Goal: Task Accomplishment & Management: Use online tool/utility

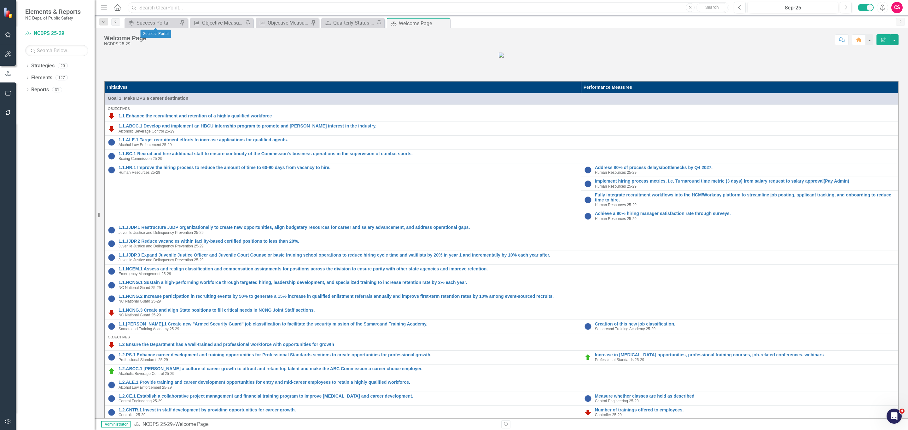
click at [164, 7] on input "text" at bounding box center [428, 7] width 601 height 11
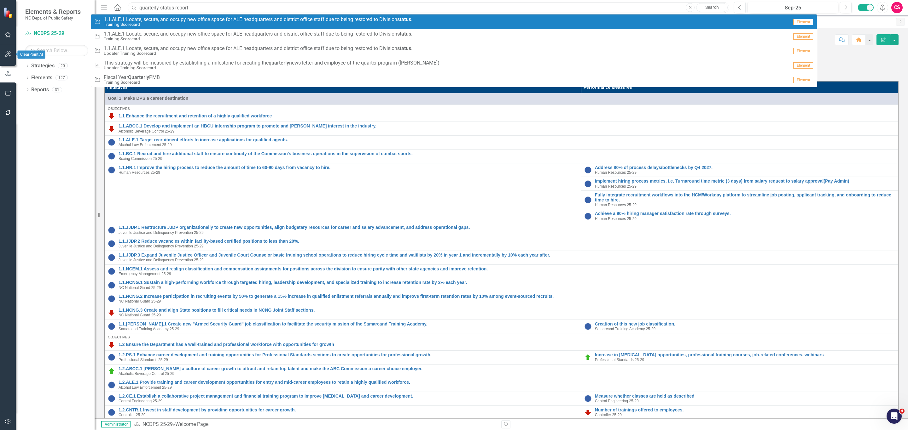
type input "quarterly status report"
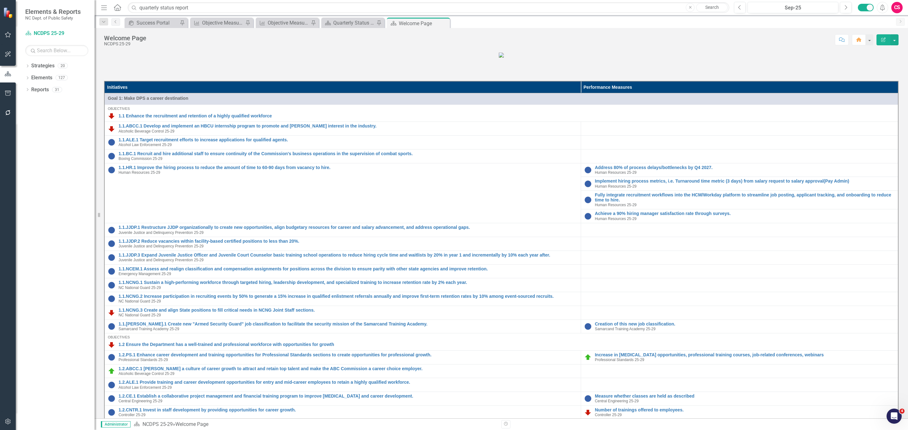
click at [8, 95] on icon "button" at bounding box center [8, 93] width 7 height 5
click at [45, 39] on div "Briefing Books" at bounding box center [56, 44] width 63 height 10
click at [41, 44] on link "Briefing Books" at bounding box center [56, 43] width 63 height 7
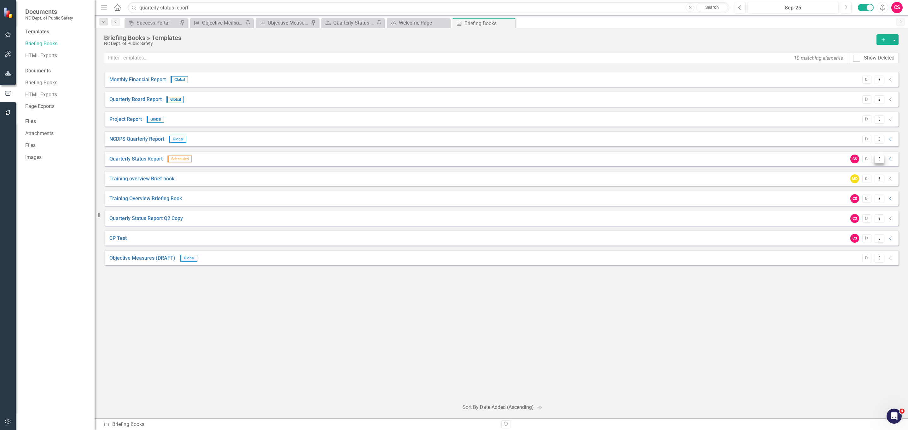
click at [880, 158] on icon "Dropdown Menu" at bounding box center [878, 159] width 5 height 4
click at [851, 190] on link "Edit Edit Template" at bounding box center [854, 194] width 58 height 12
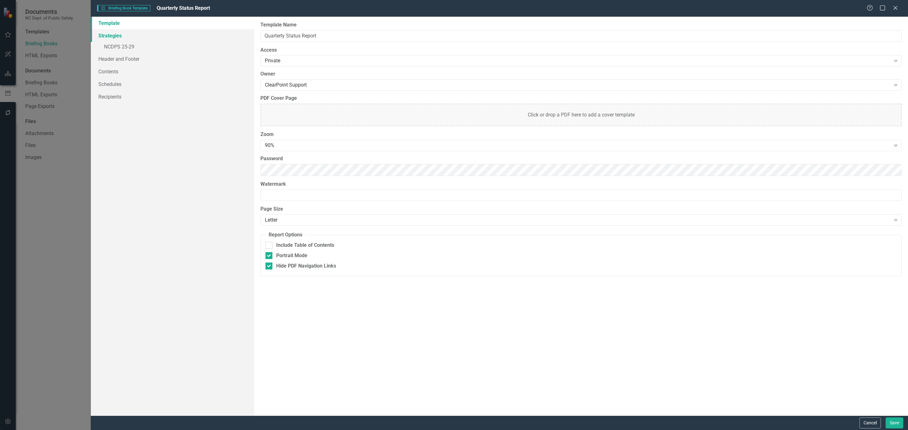
click at [134, 36] on link "Strategies" at bounding box center [172, 35] width 163 height 13
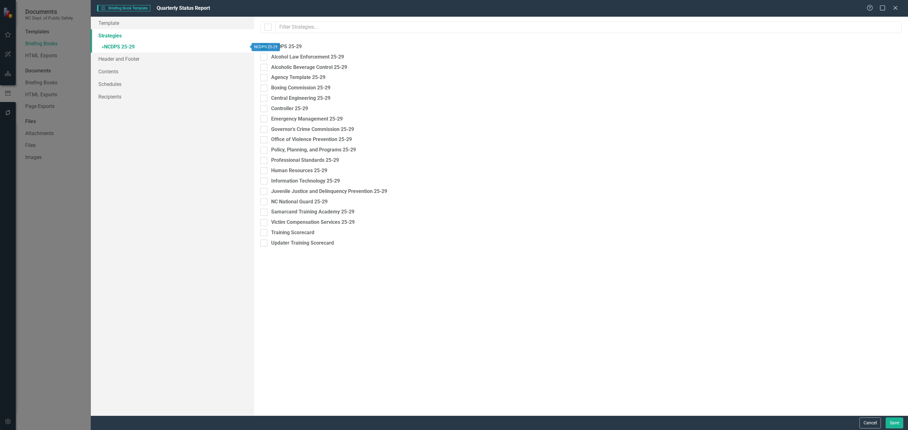
click at [135, 47] on link "» NCDPS 25-29" at bounding box center [172, 47] width 163 height 11
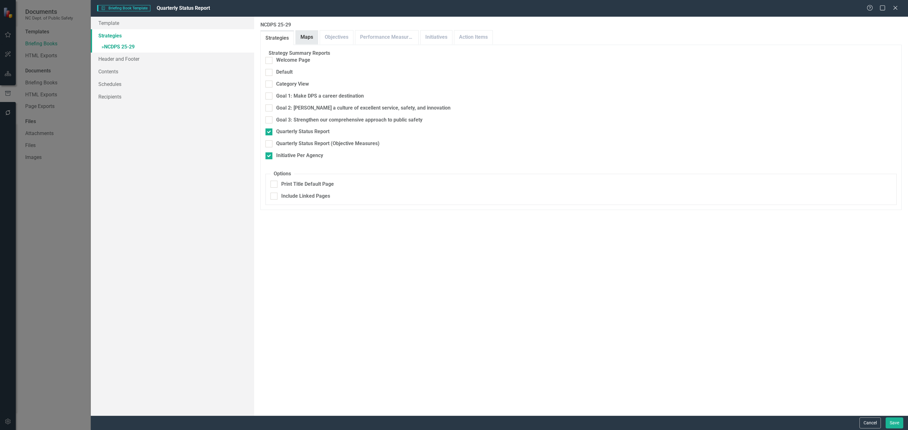
click at [304, 36] on link "Maps" at bounding box center [307, 38] width 22 height 14
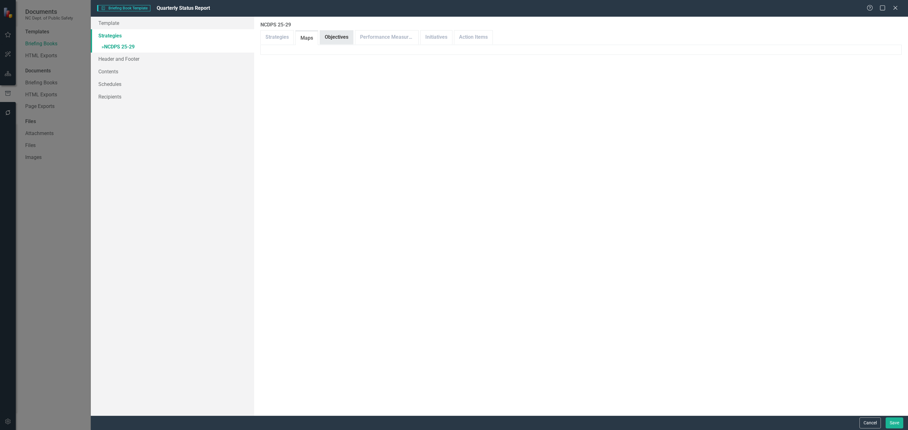
click at [343, 41] on link "Objectives" at bounding box center [336, 38] width 33 height 14
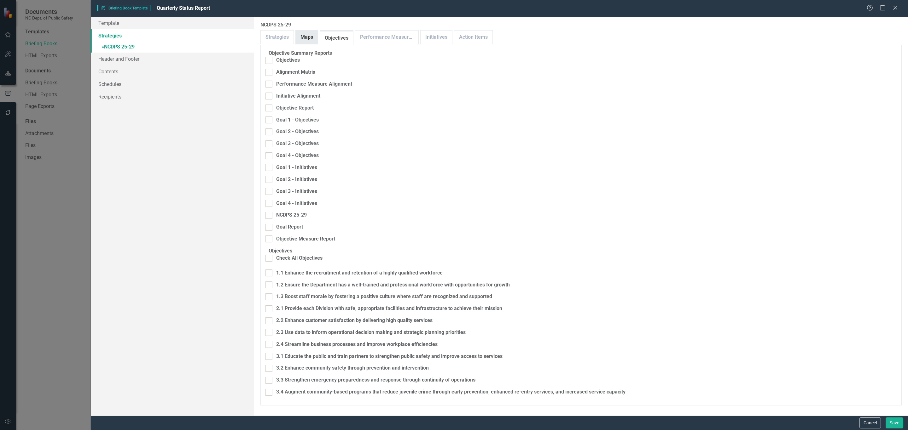
click at [299, 35] on link "Maps" at bounding box center [307, 38] width 22 height 14
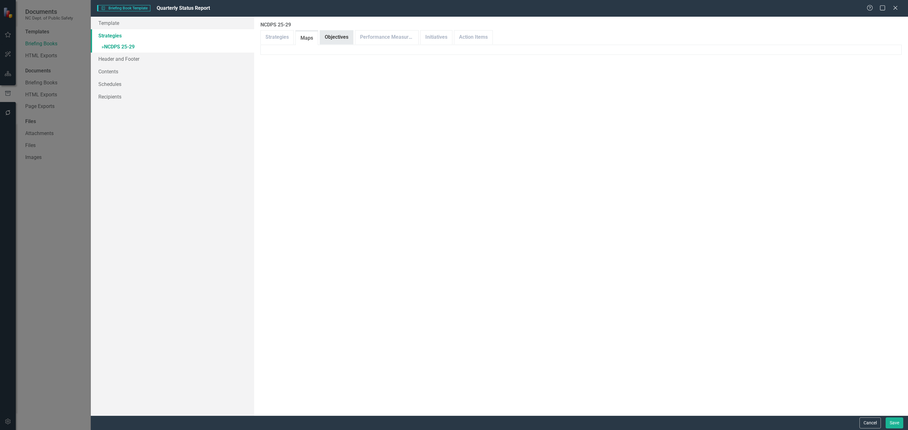
click at [350, 38] on link "Objectives" at bounding box center [336, 38] width 33 height 14
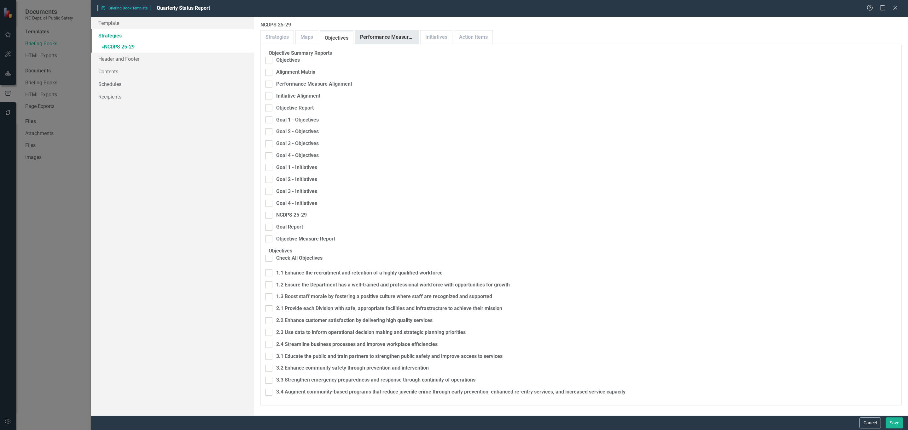
click at [364, 32] on link "Performance Measures" at bounding box center [386, 38] width 63 height 14
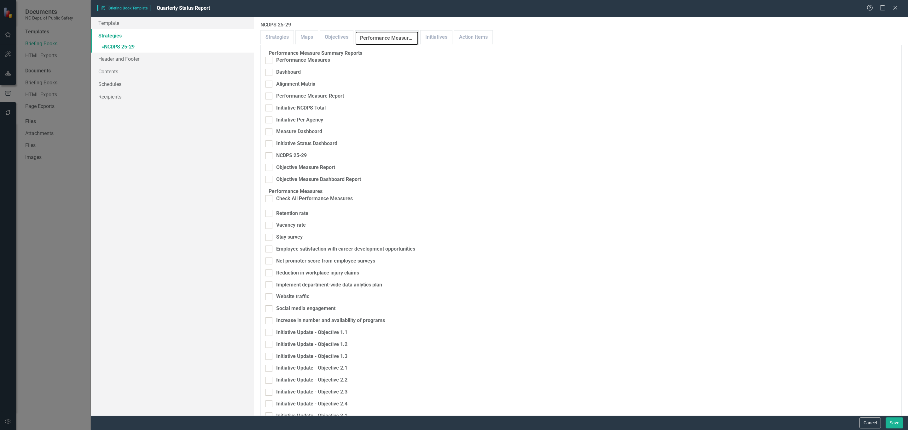
scroll to position [65, 0]
click at [428, 31] on link "Initiatives" at bounding box center [436, 38] width 32 height 14
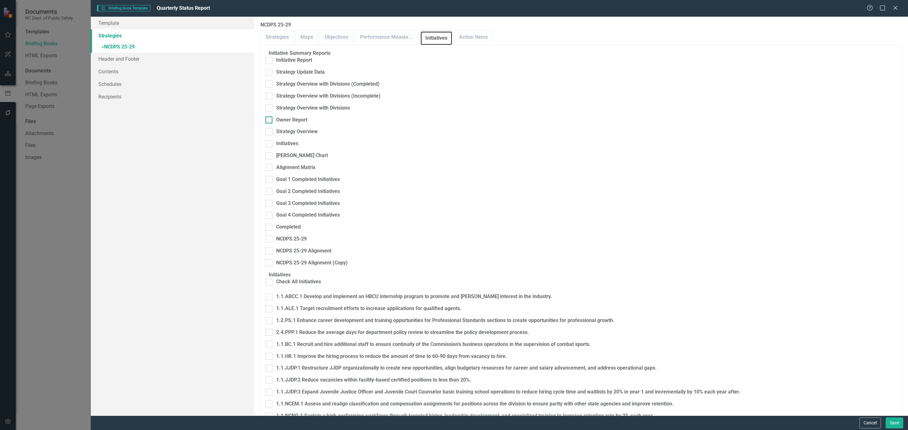
scroll to position [821, 0]
click at [463, 33] on link "Action Items" at bounding box center [473, 38] width 38 height 14
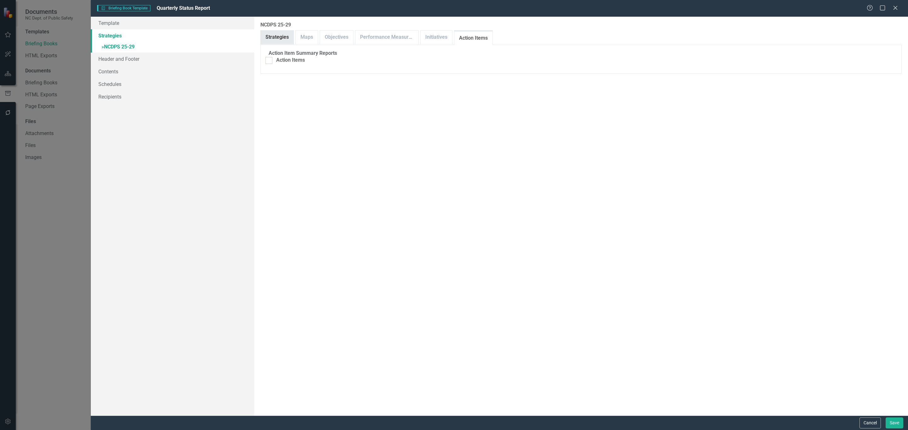
click at [282, 39] on link "Strategies" at bounding box center [277, 38] width 33 height 14
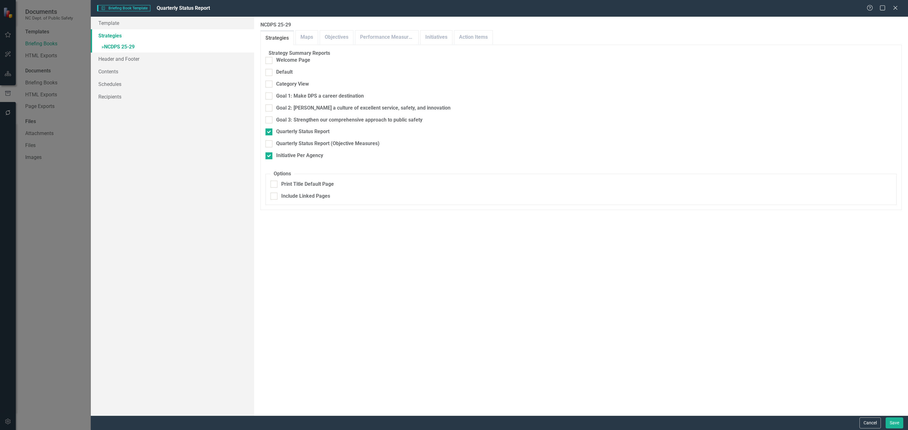
click at [71, 203] on div "Briefing Book Template Briefing Book Template Quarterly Status Report Help Maxi…" at bounding box center [454, 215] width 908 height 430
click at [869, 421] on button "Cancel" at bounding box center [869, 423] width 21 height 11
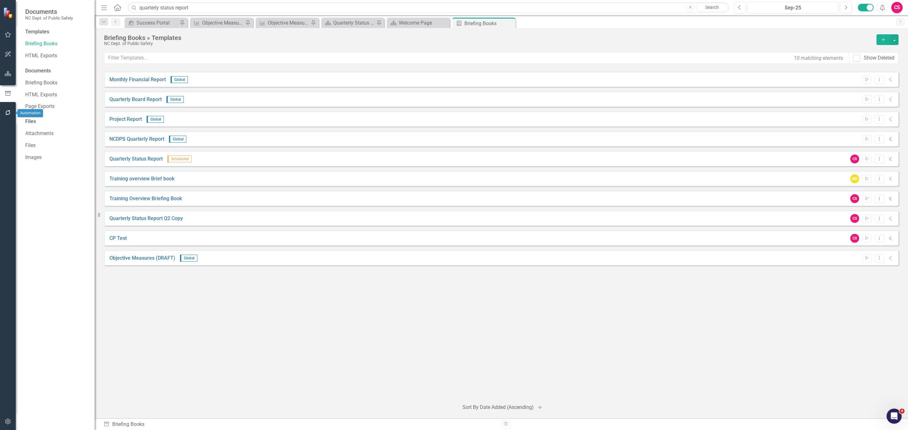
click at [8, 75] on icon "button" at bounding box center [8, 73] width 7 height 5
click at [44, 90] on link "Reports" at bounding box center [40, 89] width 18 height 7
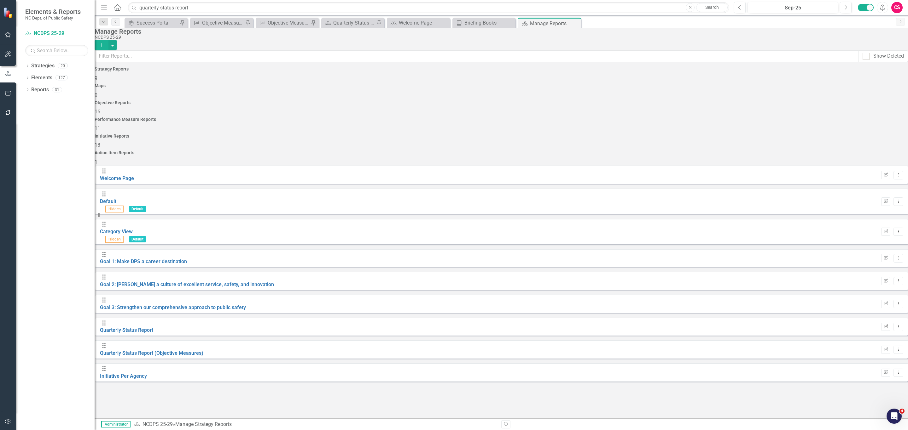
click at [881, 323] on button "Edit Report" at bounding box center [885, 327] width 9 height 8
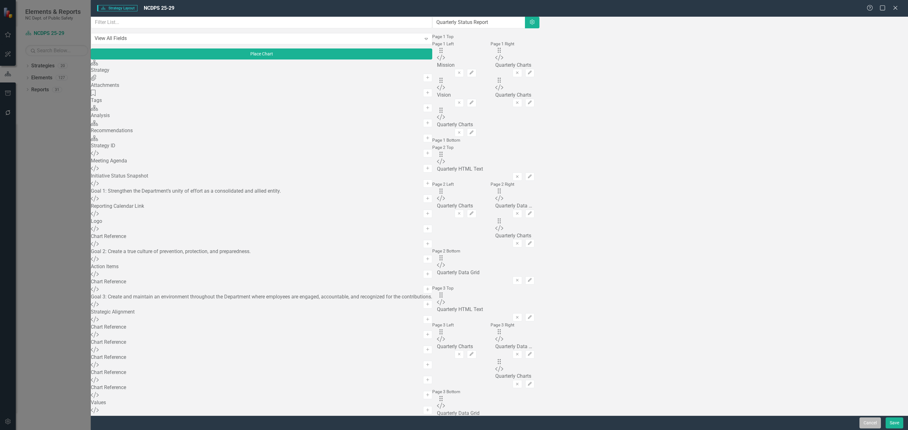
click at [866, 421] on button "Cancel" at bounding box center [869, 423] width 21 height 11
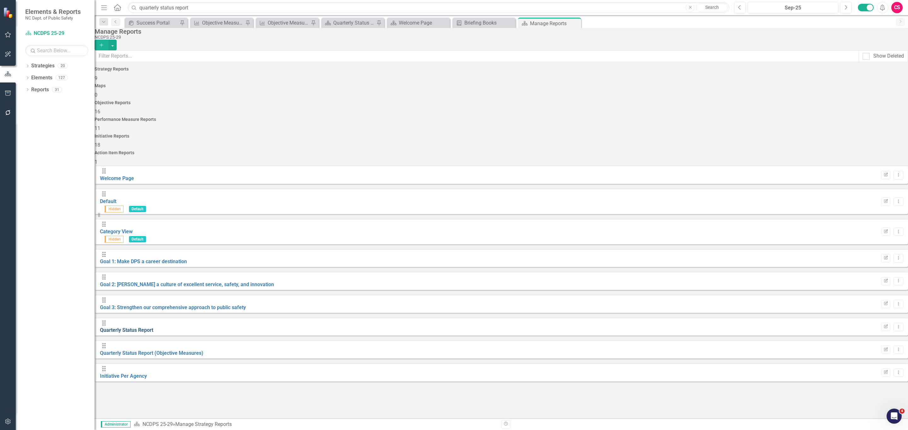
click at [153, 327] on link "Quarterly Status Report" at bounding box center [126, 330] width 53 height 6
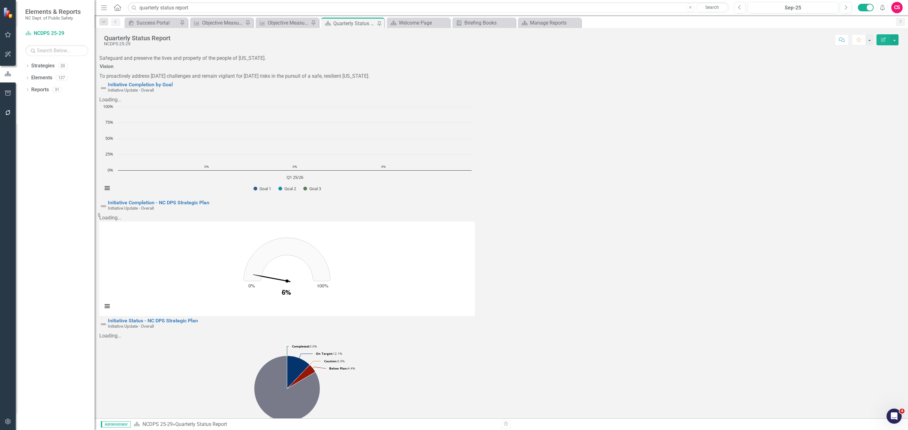
click at [475, 222] on rect "Interactive chart" at bounding box center [286, 269] width 375 height 95
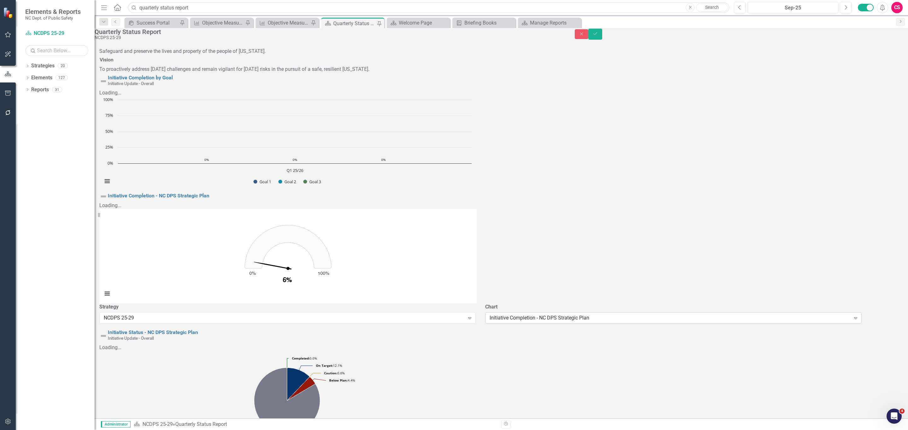
click at [742, 315] on div "Initiative Completion - NC DPS Strategic Plan" at bounding box center [669, 318] width 361 height 7
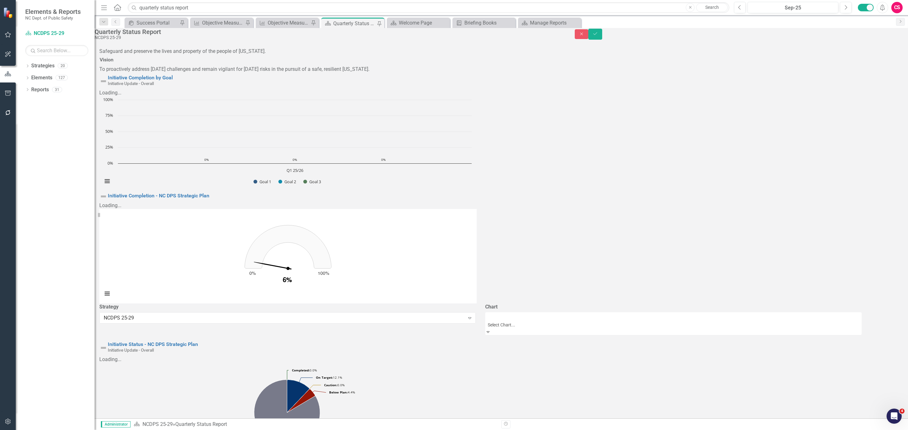
scroll to position [2860, 0]
click at [476, 209] on rect "Interactive chart" at bounding box center [287, 256] width 377 height 95
click at [588, 34] on button "Close" at bounding box center [581, 34] width 14 height 10
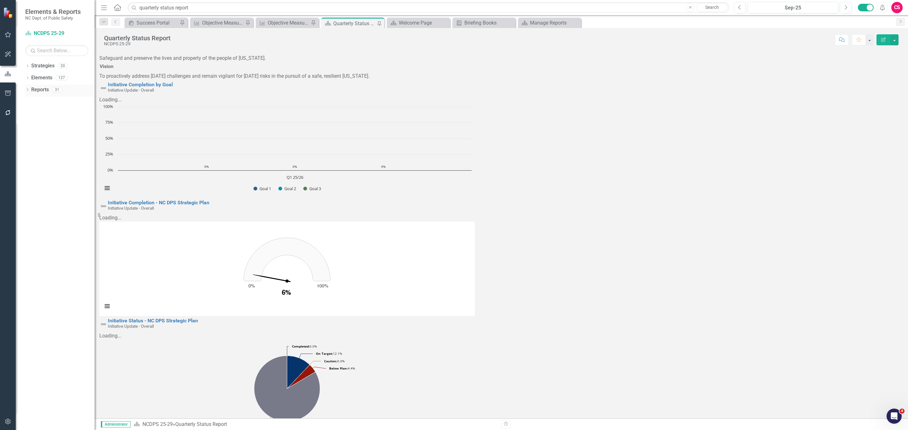
click at [47, 90] on link "Reports" at bounding box center [40, 89] width 18 height 7
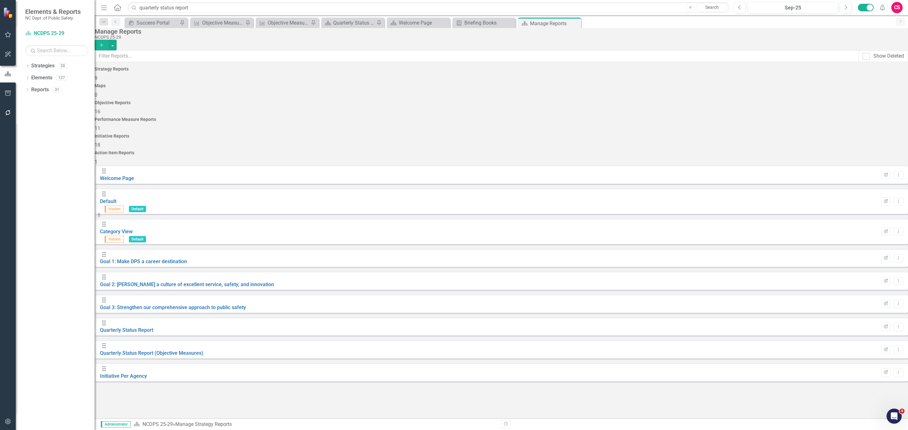
click at [673, 134] on div "Initiative Reports 18" at bounding box center [501, 141] width 813 height 15
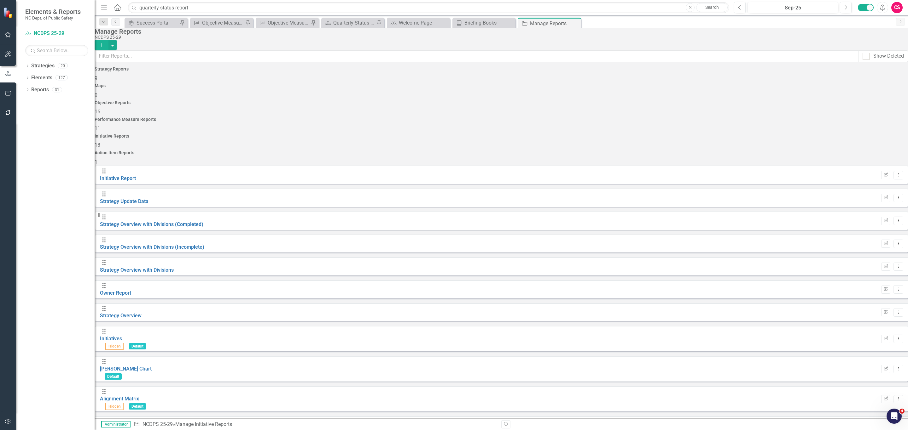
scroll to position [53, 0]
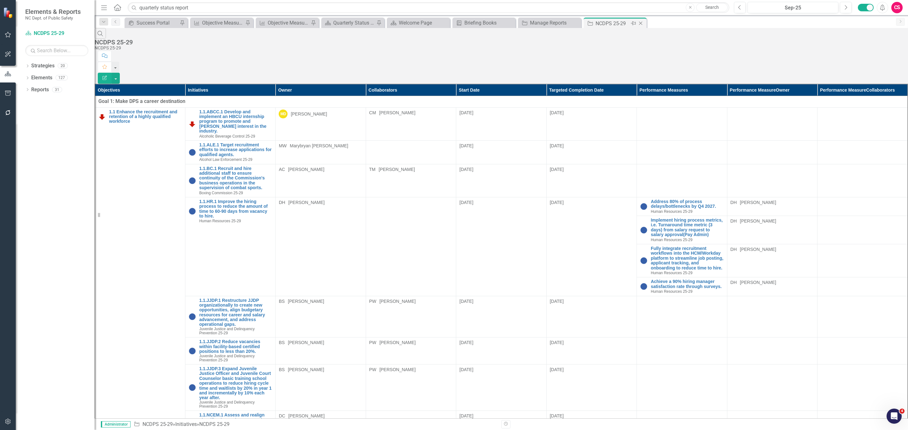
click at [638, 22] on icon "Close" at bounding box center [640, 23] width 6 height 5
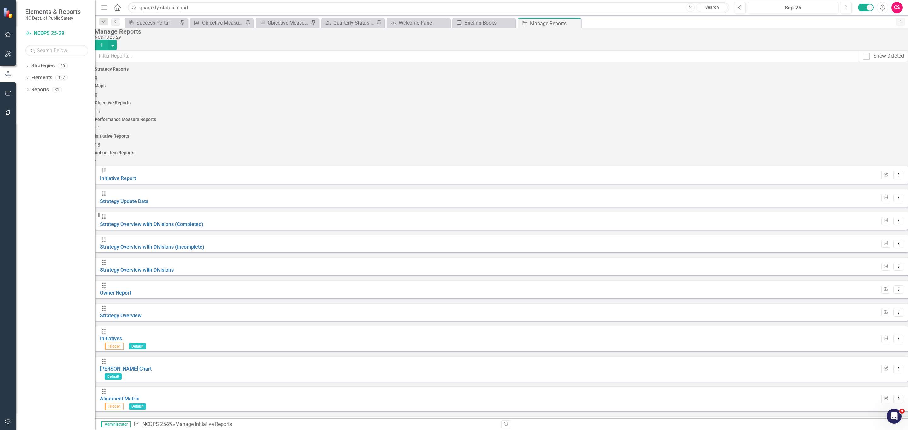
click at [549, 117] on div "Performance Measure Reports 11" at bounding box center [501, 124] width 813 height 15
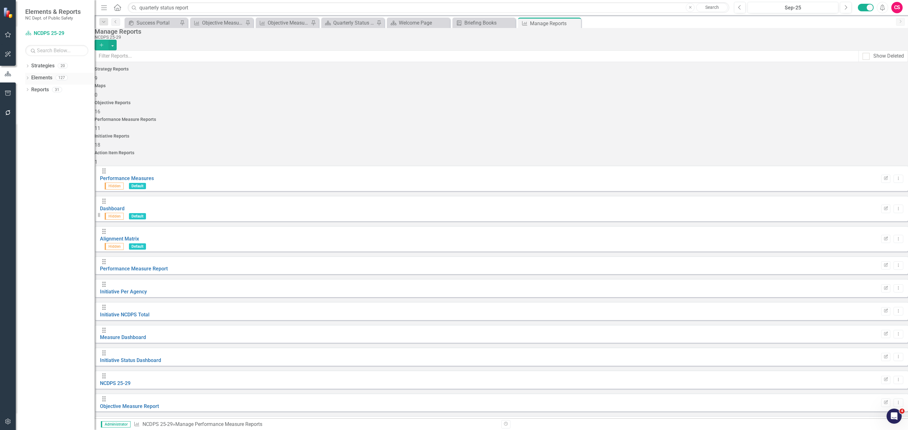
click at [37, 78] on link "Elements" at bounding box center [41, 77] width 21 height 7
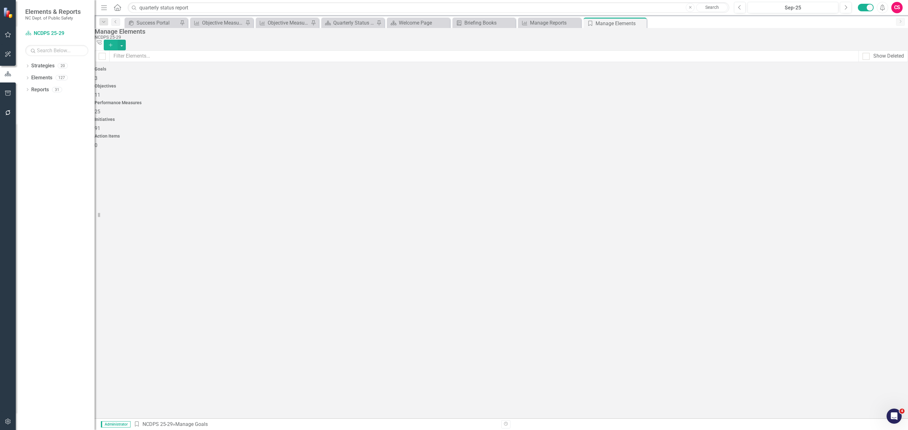
click at [676, 117] on div "Initiatives 91" at bounding box center [501, 124] width 813 height 15
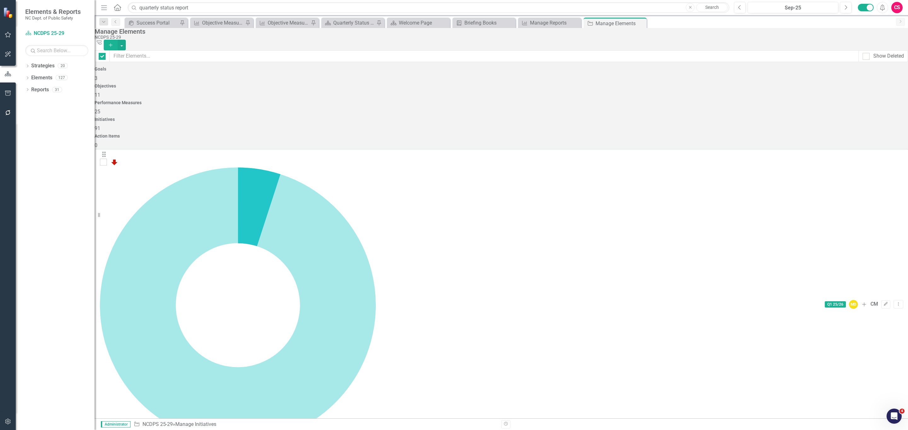
checkbox input "false"
click at [239, 82] on div "Goals 3" at bounding box center [501, 74] width 813 height 15
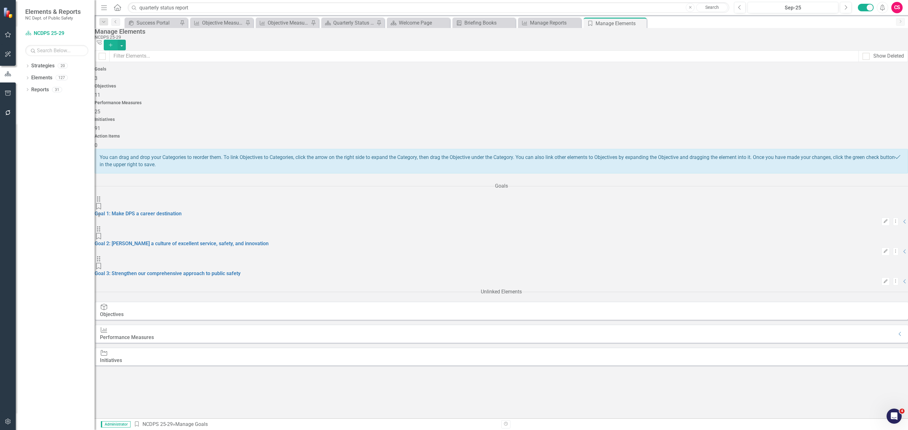
click at [395, 90] on div "Objectives 11" at bounding box center [501, 91] width 813 height 15
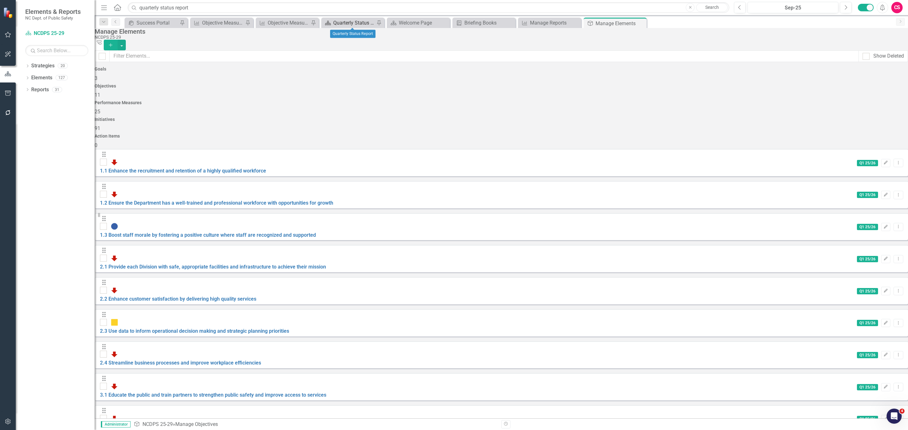
click at [342, 21] on div "Quarterly Status Report" at bounding box center [354, 23] width 42 height 8
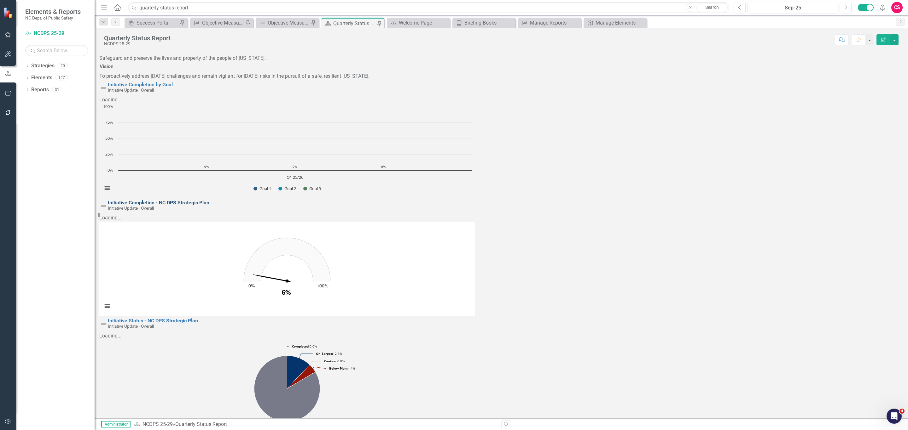
click at [209, 200] on link "Initiative Completion - NC DPS Strategic Plan" at bounding box center [158, 203] width 101 height 6
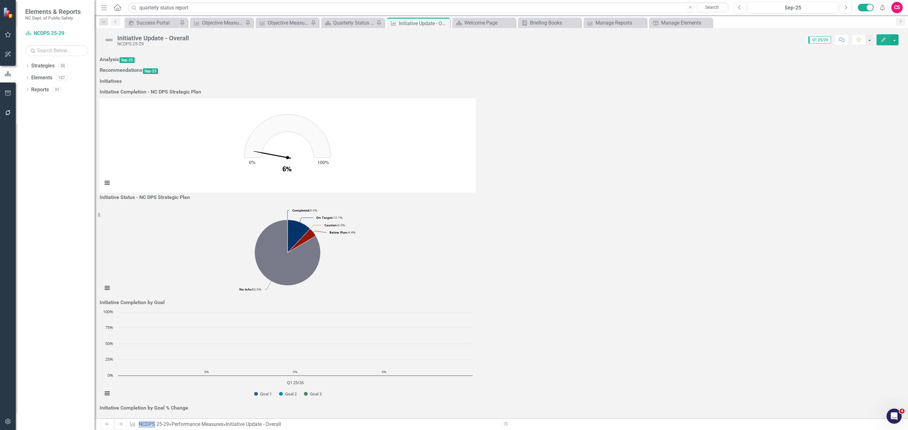
click at [201, 89] on h3 "Initiative Completion - NC DPS Strategic Plan" at bounding box center [150, 92] width 101 height 6
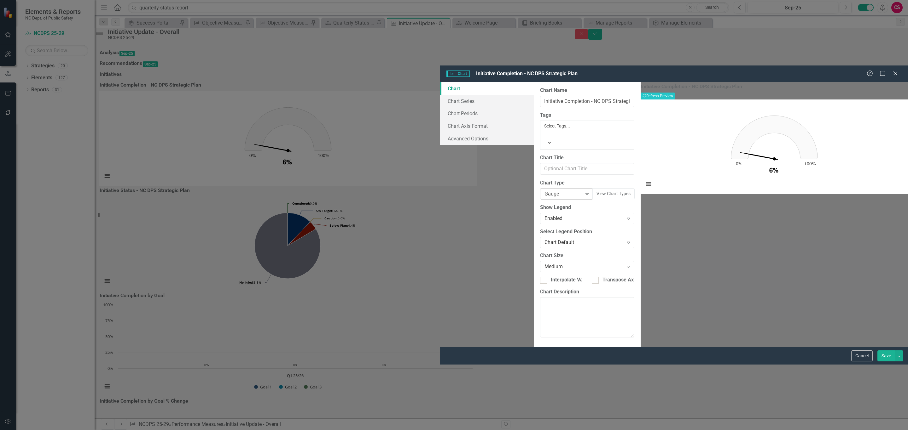
click at [544, 190] on div "Gauge" at bounding box center [563, 193] width 38 height 7
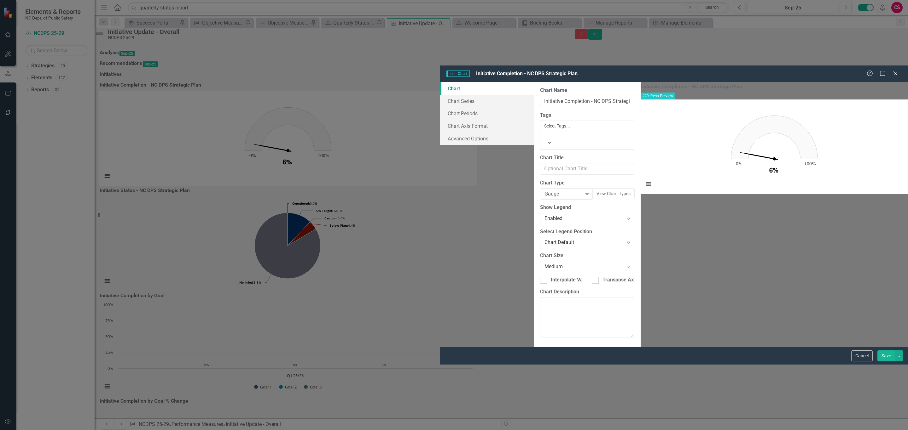
click at [887, 362] on button "Save" at bounding box center [886, 356] width 18 height 11
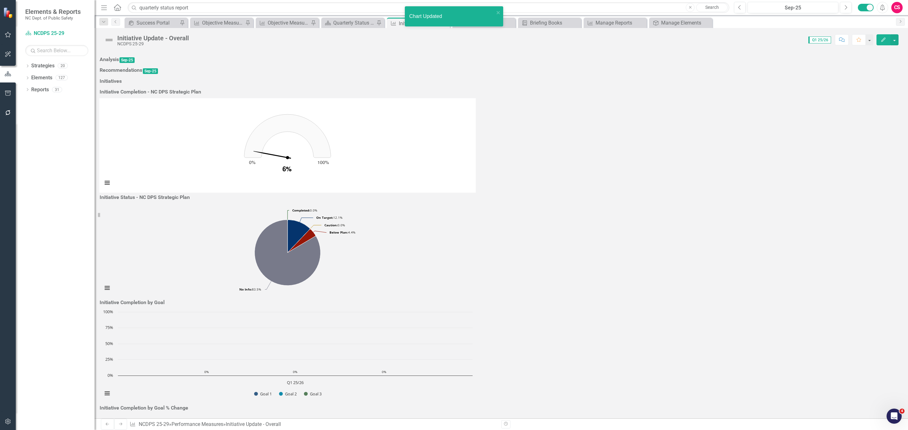
click at [190, 195] on h3 "Initiative Status - NC DPS Strategic Plan" at bounding box center [145, 198] width 90 height 6
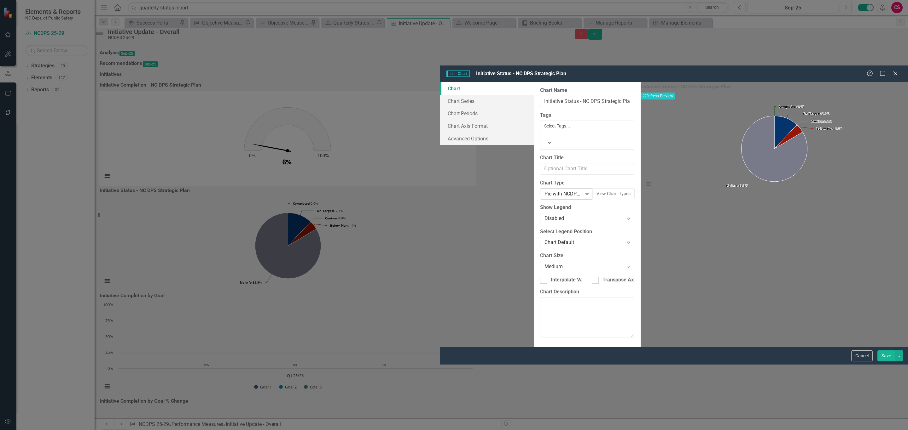
click at [544, 190] on div "Pie with NCDPS colors" at bounding box center [563, 193] width 38 height 7
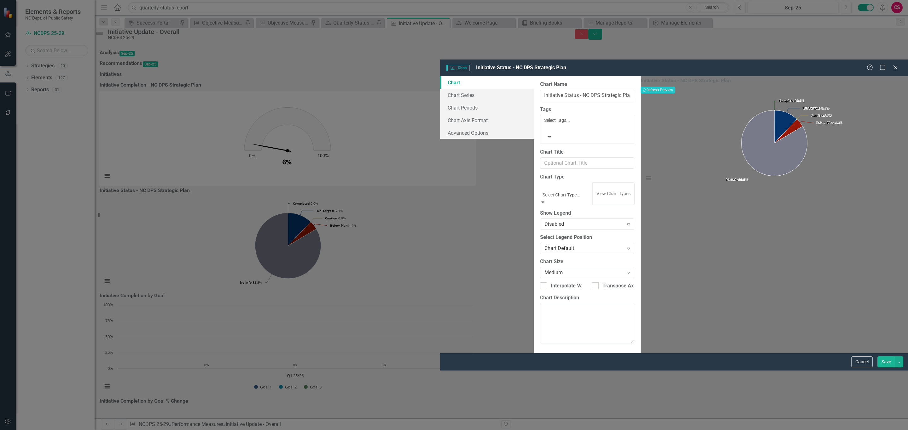
scroll to position [61, 0]
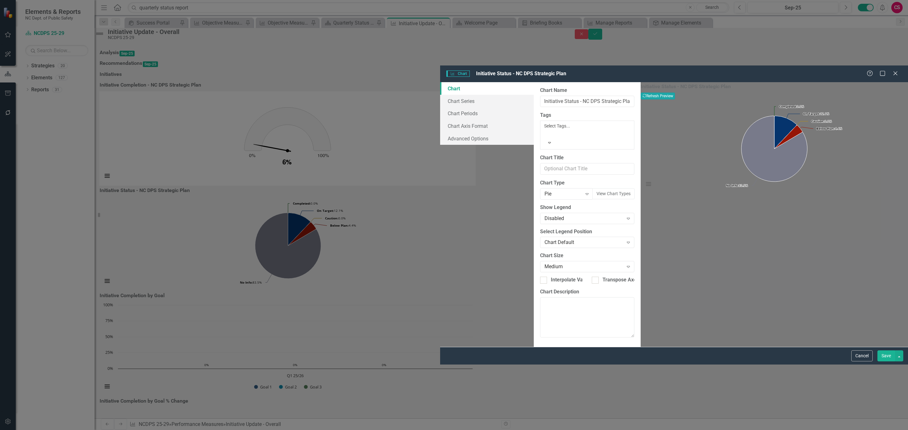
click at [675, 93] on button "Recalculate Refresh Preview" at bounding box center [657, 96] width 34 height 7
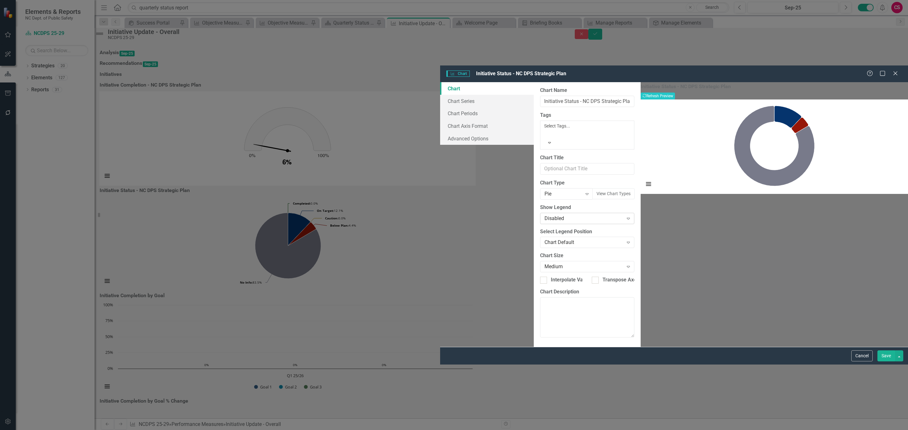
click at [544, 215] on div "Disabled" at bounding box center [583, 218] width 79 height 7
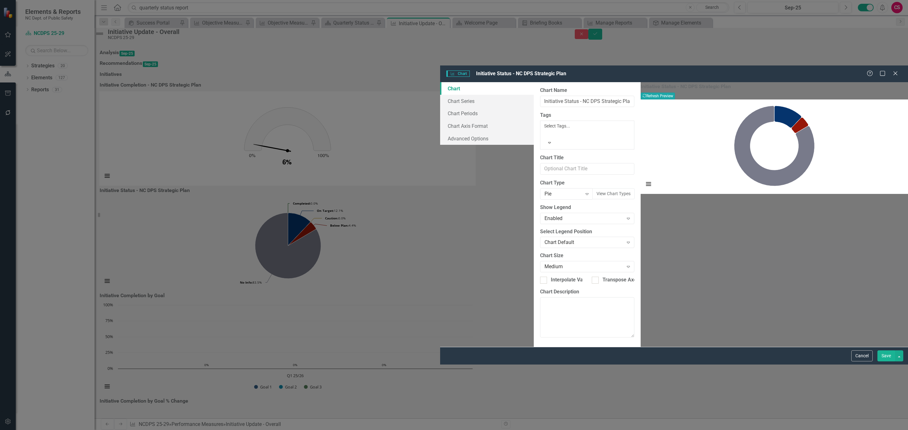
click at [675, 93] on button "Recalculate Refresh Preview" at bounding box center [657, 96] width 34 height 7
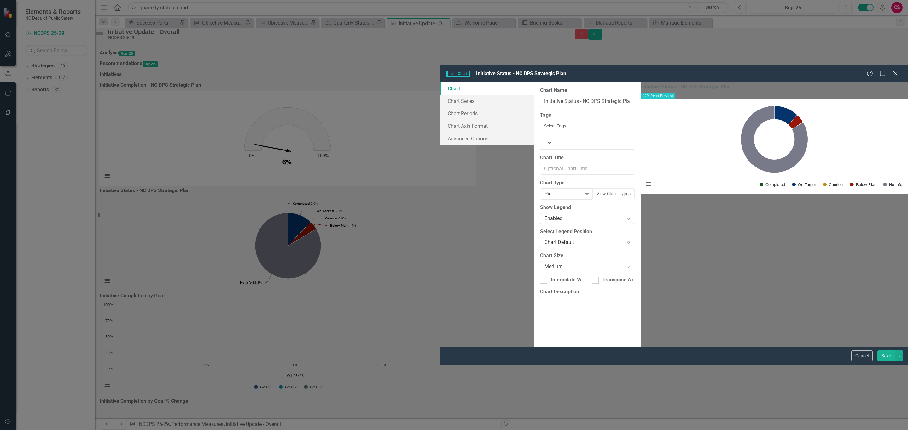
click at [544, 215] on div "Enabled" at bounding box center [583, 218] width 79 height 7
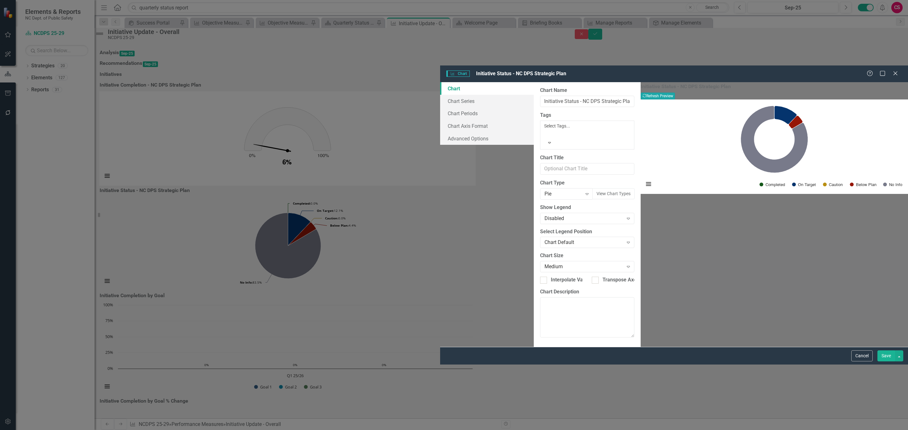
click at [675, 93] on button "Recalculate Refresh Preview" at bounding box center [657, 96] width 34 height 7
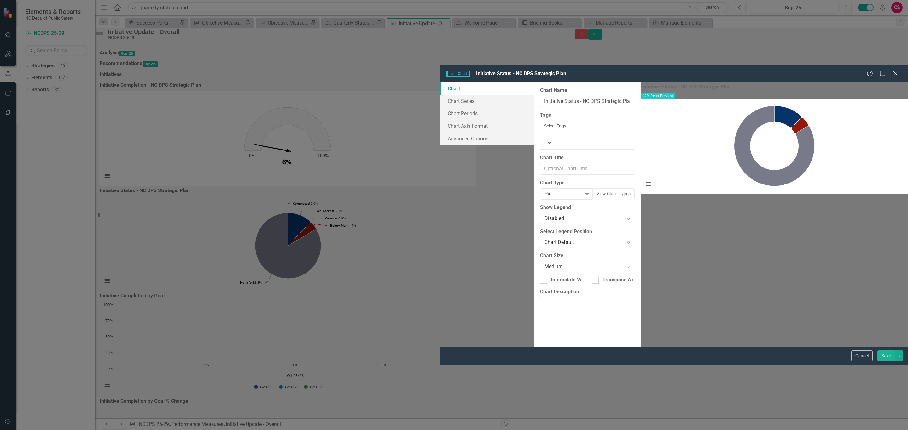
click at [882, 362] on button "Save" at bounding box center [886, 356] width 18 height 11
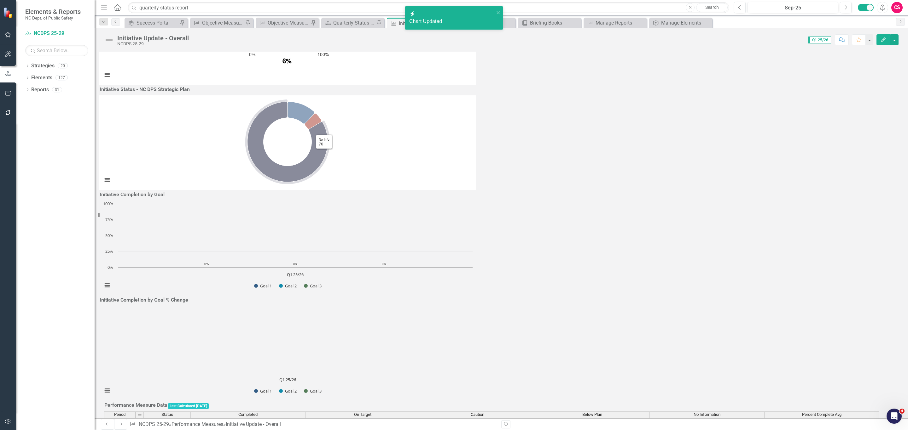
scroll to position [109, 0]
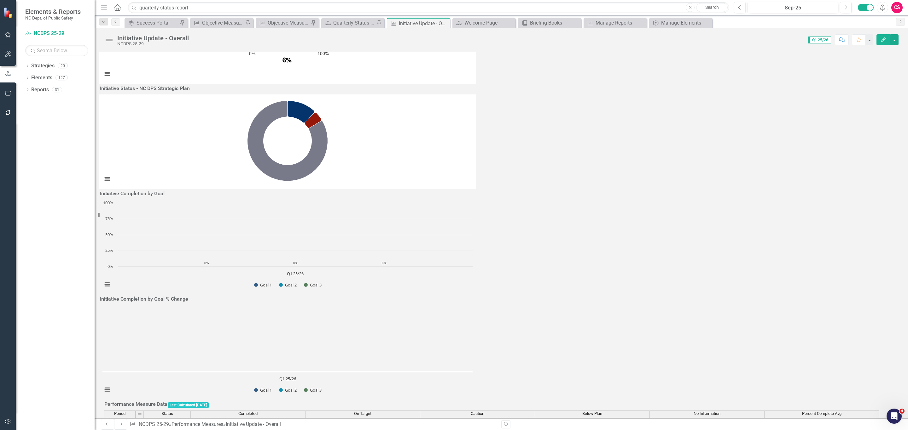
click at [164, 197] on h3 "Initiative Completion by Goal" at bounding box center [132, 194] width 65 height 6
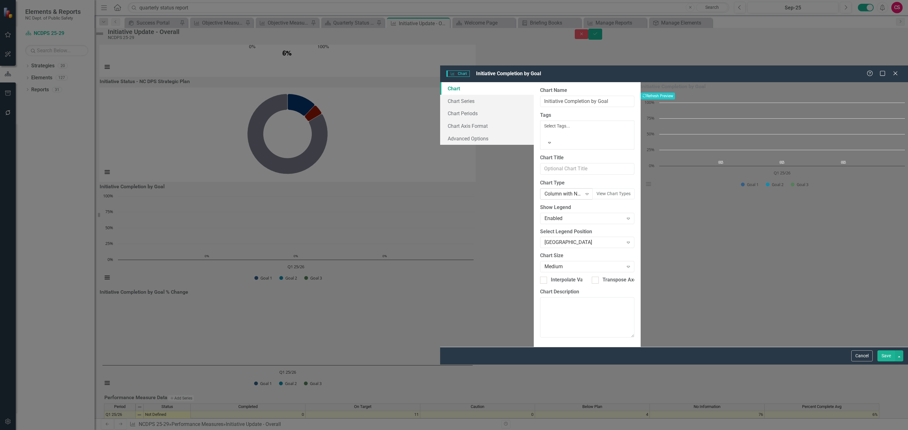
click at [544, 190] on div "Column with NC DPS colors" at bounding box center [563, 193] width 38 height 7
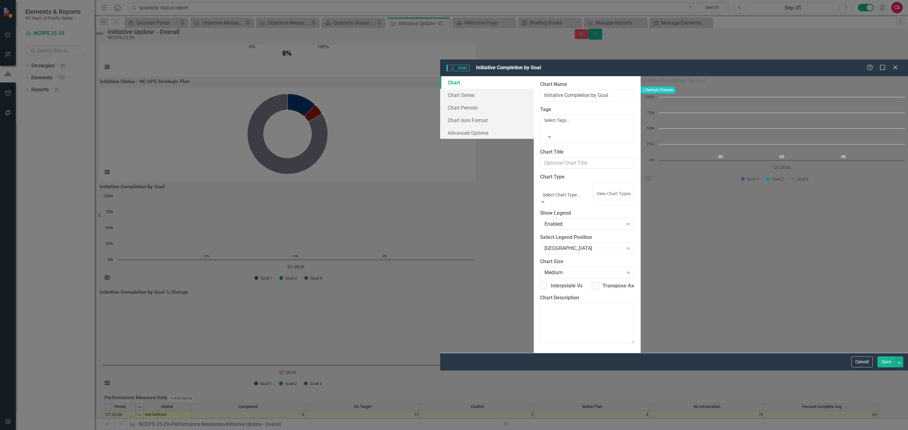
scroll to position [0, 0]
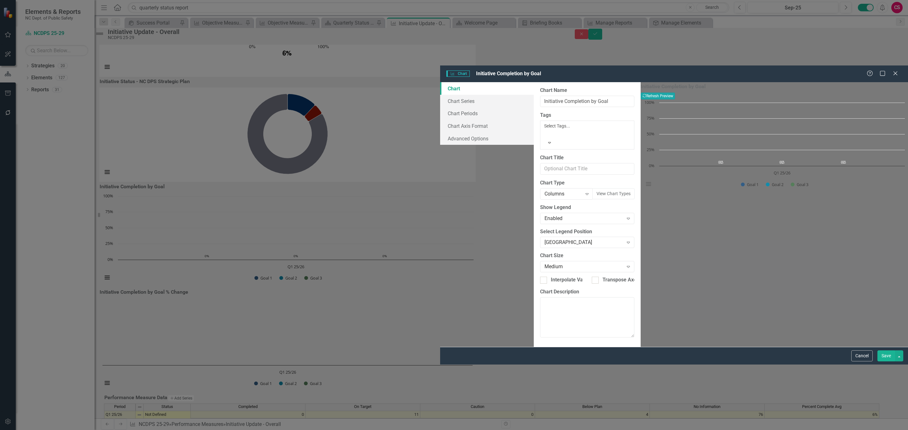
click at [675, 93] on button "Recalculate Refresh Preview" at bounding box center [657, 96] width 34 height 7
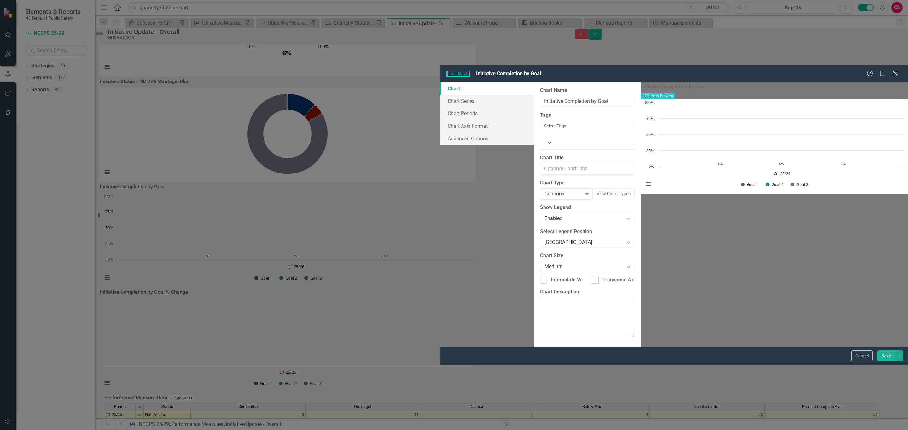
click at [885, 362] on button "Save" at bounding box center [886, 356] width 18 height 11
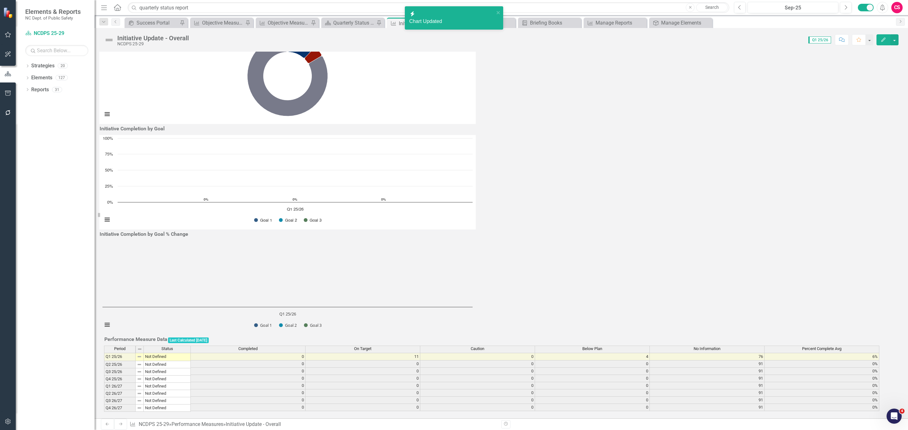
scroll to position [244, 0]
click at [188, 232] on h3 "Initiative Completion by Goal % Change" at bounding box center [144, 235] width 89 height 6
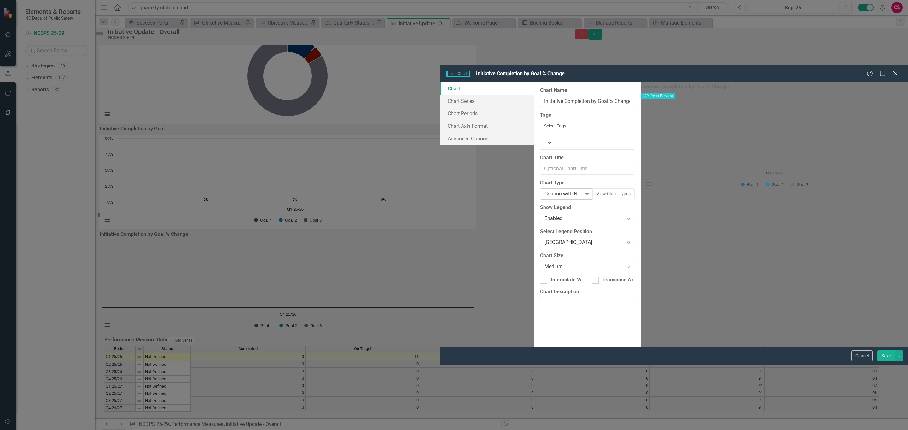
click at [540, 188] on div "Column with NC DPS colors Expand" at bounding box center [566, 193] width 53 height 11
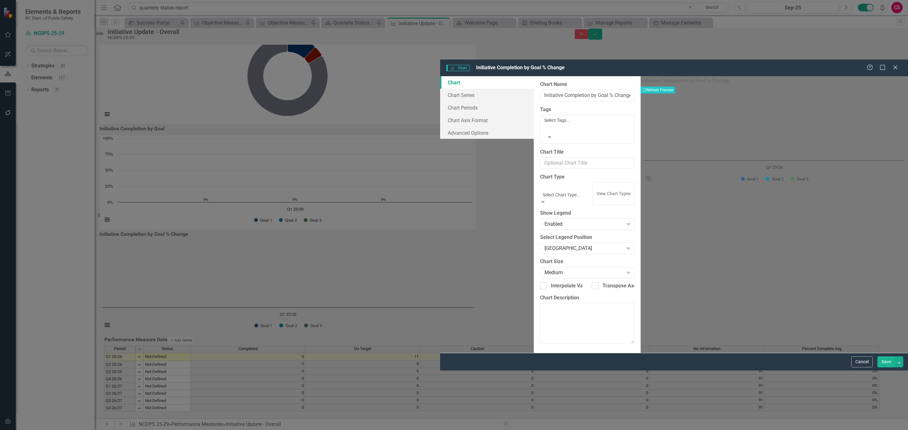
scroll to position [0, 0]
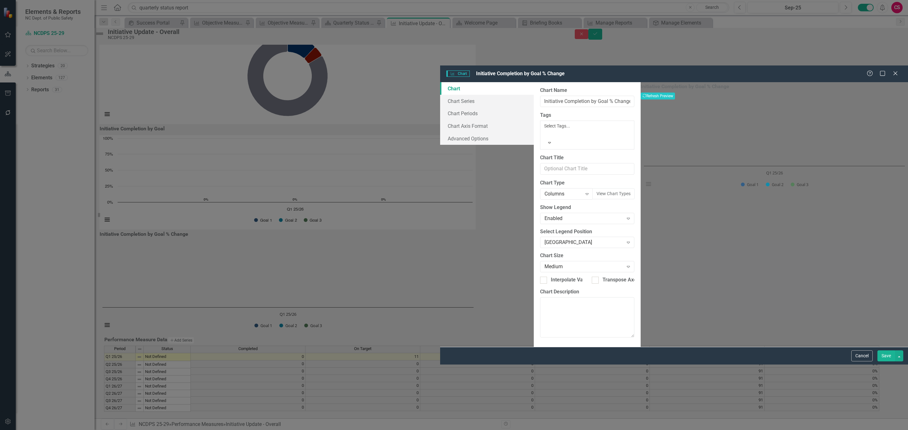
click at [886, 362] on button "Save" at bounding box center [886, 356] width 18 height 11
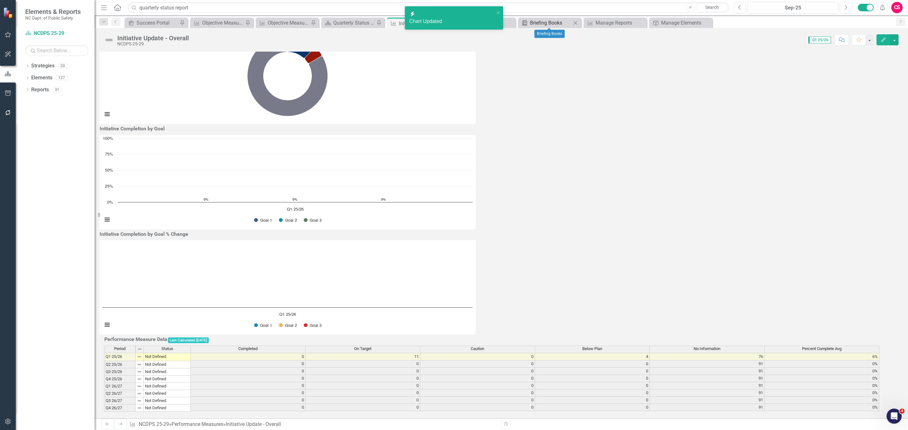
click at [548, 23] on div "Briefing Books" at bounding box center [551, 23] width 42 height 8
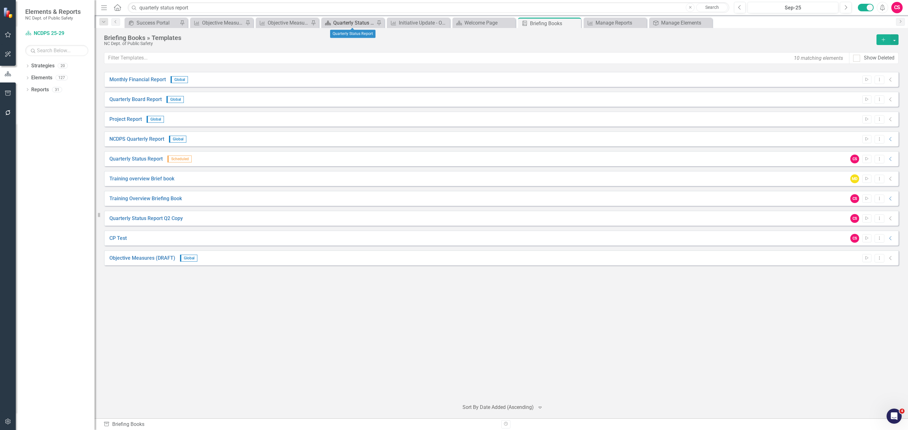
click at [350, 22] on div "Quarterly Status Report" at bounding box center [354, 23] width 42 height 8
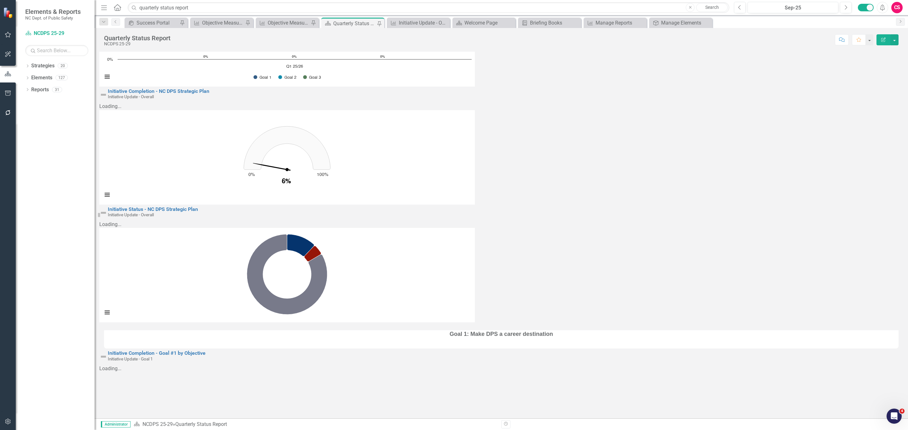
scroll to position [111, 0]
click at [205, 351] on h3 "Initiative Completion - Goal #1 by Objective Initiative Update - Goal 1" at bounding box center [157, 356] width 98 height 11
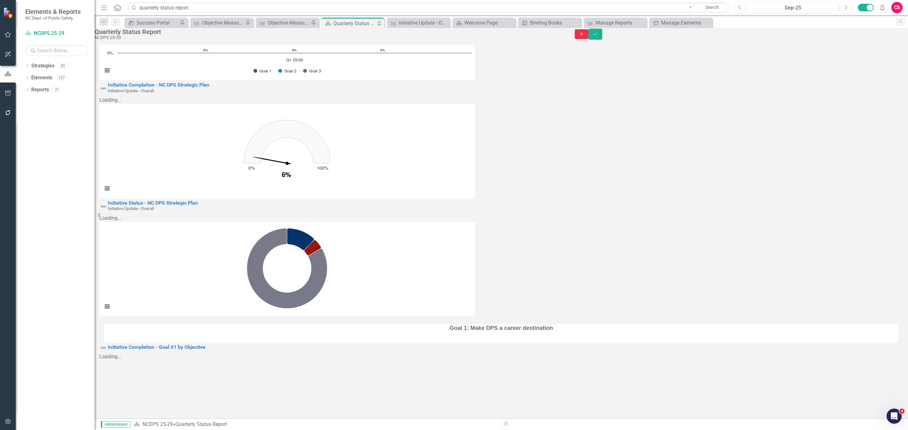
click at [588, 34] on button "Close" at bounding box center [581, 34] width 14 height 10
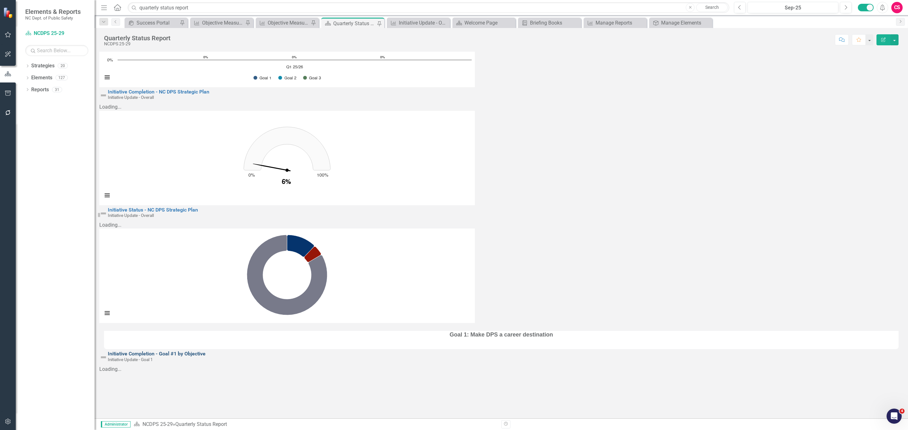
click at [172, 351] on link "Initiative Completion - Goal #1 by Objective" at bounding box center [157, 354] width 98 height 6
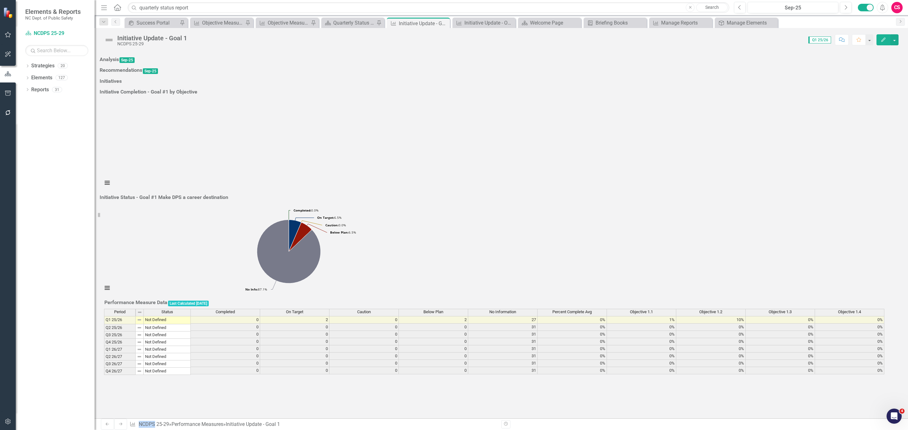
click at [198, 87] on td "Initiative Completion - Goal #1 by Objective" at bounding box center [148, 92] width 98 height 11
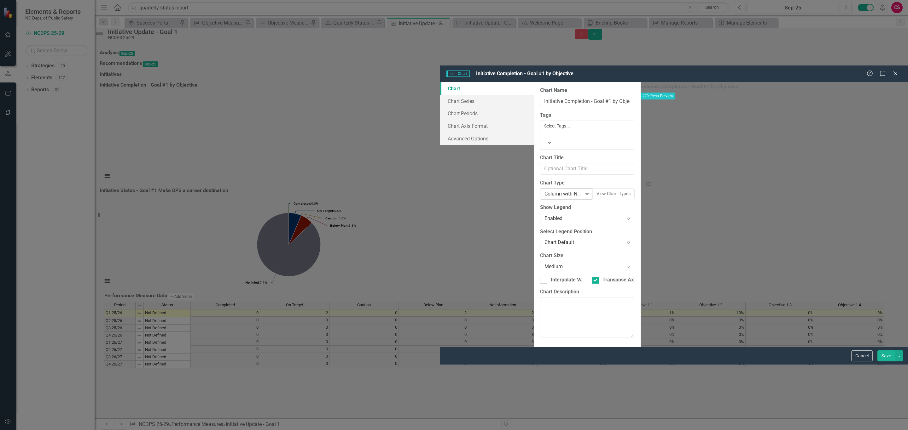
click at [544, 190] on div "Column with NC DPS colors" at bounding box center [563, 193] width 38 height 7
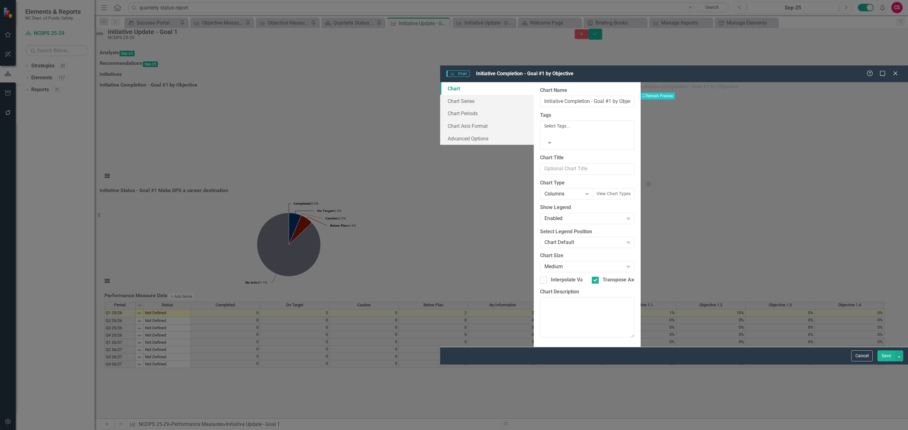
click at [882, 362] on button "Save" at bounding box center [886, 356] width 18 height 11
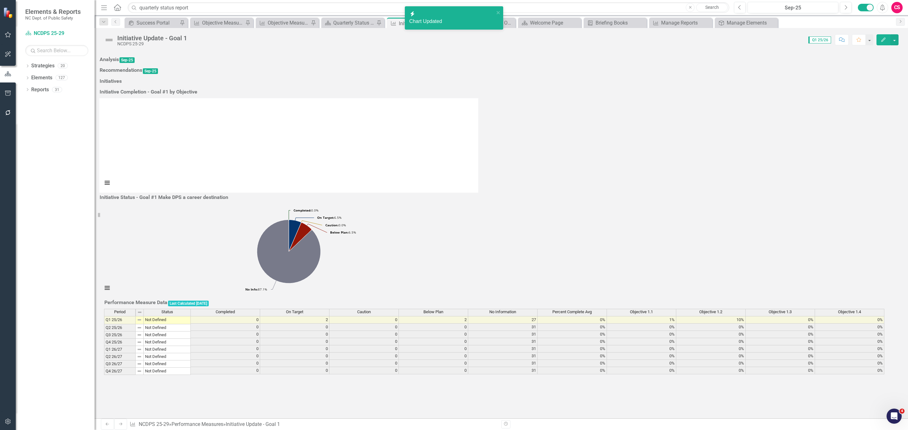
click at [228, 195] on h3 "Initiative Status - Goal #1 Make DPS a career destination" at bounding box center [164, 198] width 129 height 6
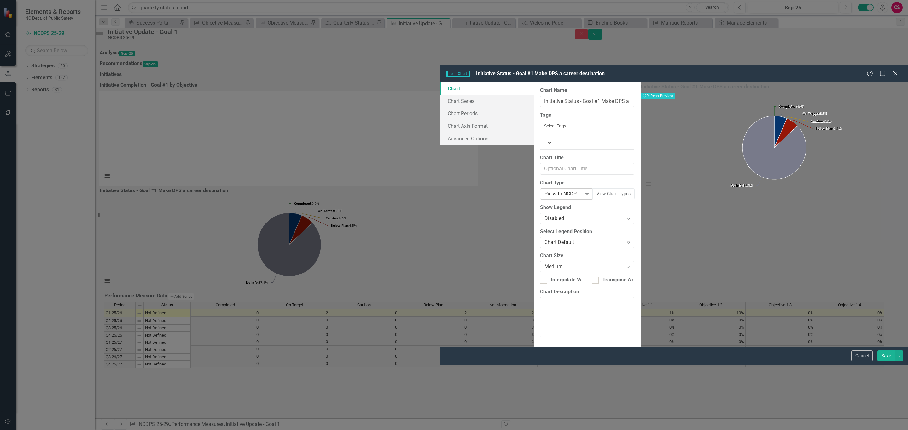
click at [544, 190] on div "Pie with NCDPS colors" at bounding box center [563, 193] width 38 height 7
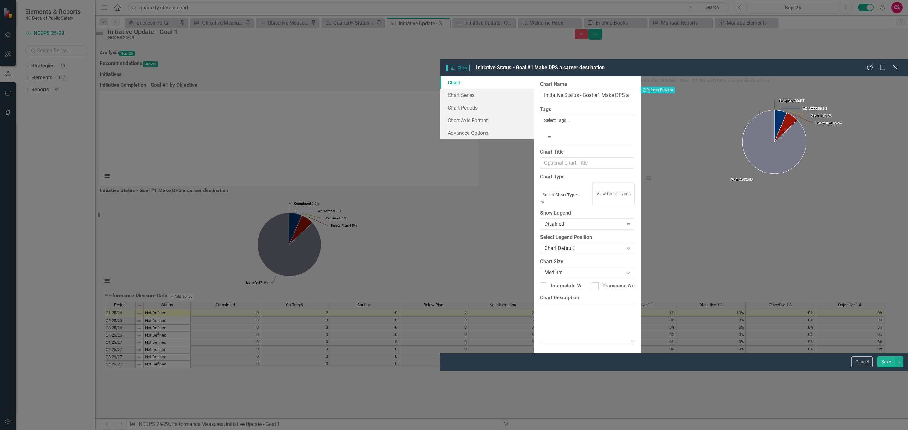
scroll to position [80, 0]
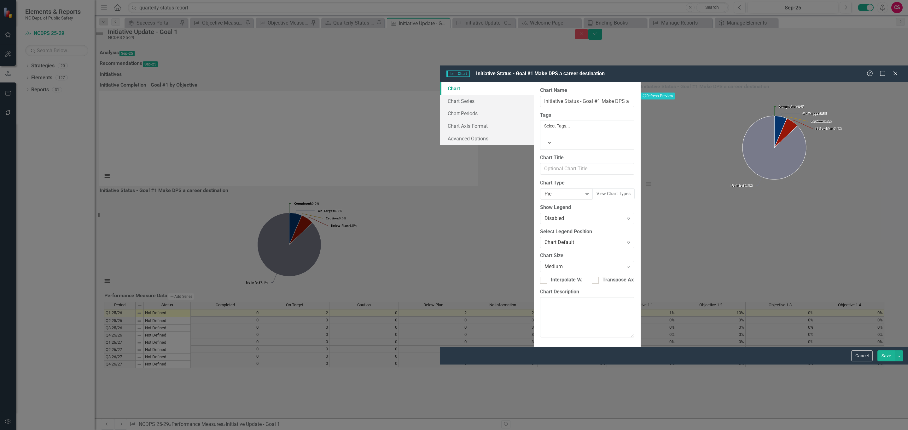
click at [886, 362] on button "Save" at bounding box center [886, 356] width 18 height 11
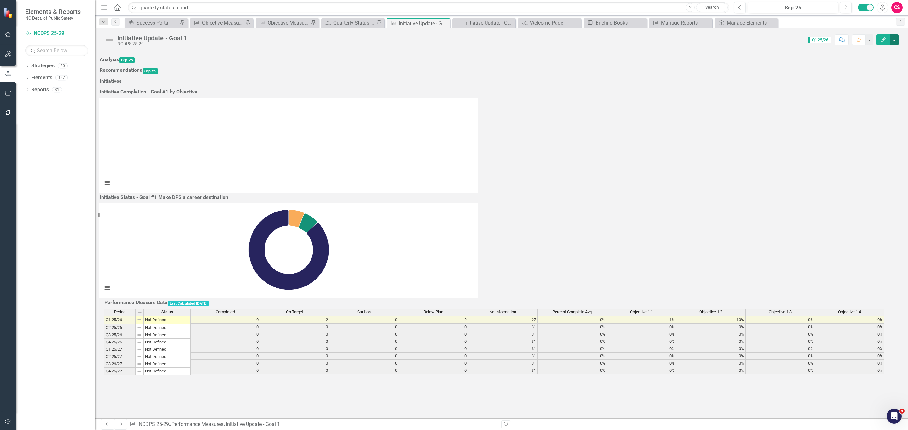
click at [893, 41] on button "button" at bounding box center [894, 39] width 8 height 11
click at [854, 62] on link "Edit Report Edit Layout" at bounding box center [851, 64] width 91 height 12
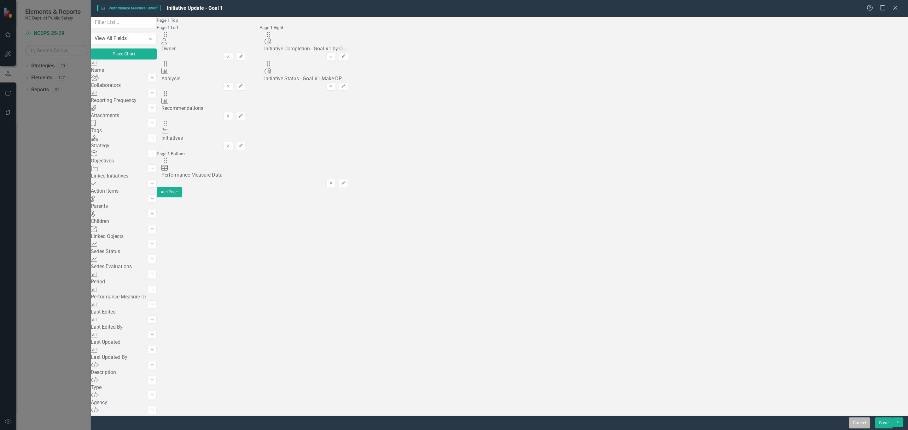
click at [857, 420] on button "Cancel" at bounding box center [858, 423] width 21 height 11
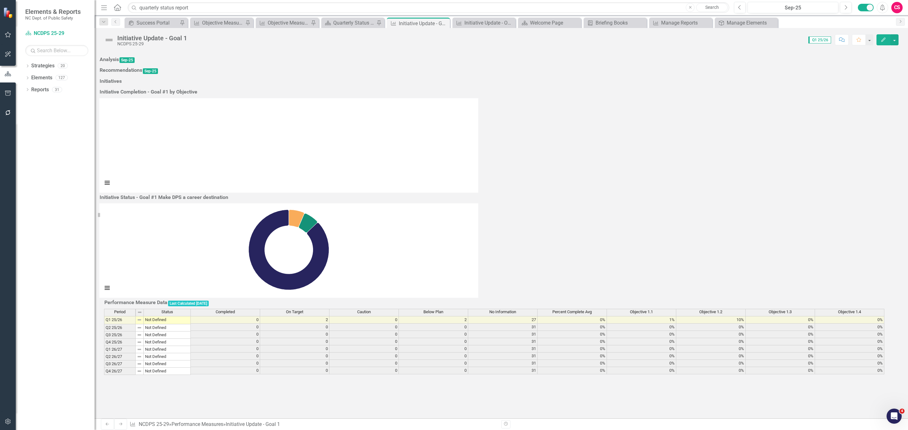
click at [228, 193] on td "Initiative Status - Goal #1 Make DPS a career destination" at bounding box center [163, 198] width 129 height 11
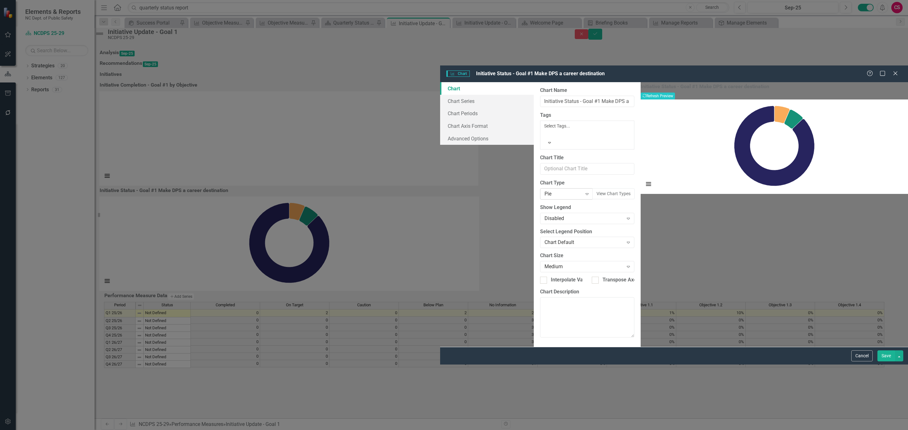
click at [544, 190] on div "Pie" at bounding box center [563, 193] width 38 height 7
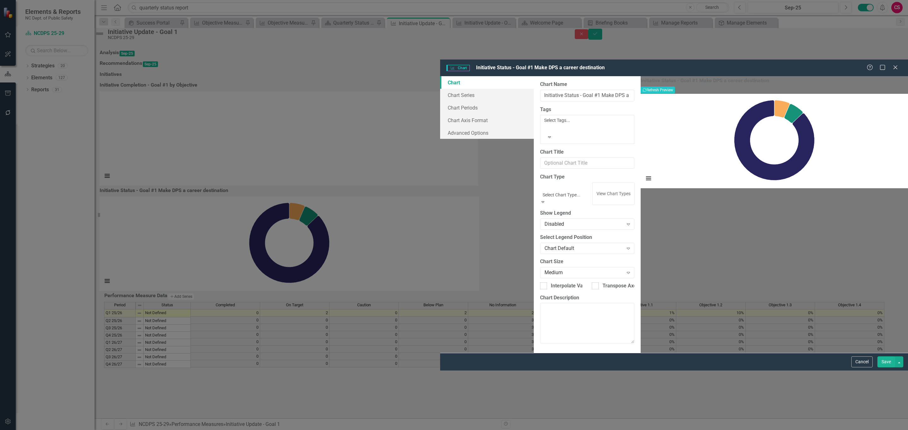
scroll to position [0, 0]
click at [677, 202] on div "Initiative Status - Goal #1 Make DPS a career destination Recalculate Refresh P…" at bounding box center [773, 214] width 267 height 277
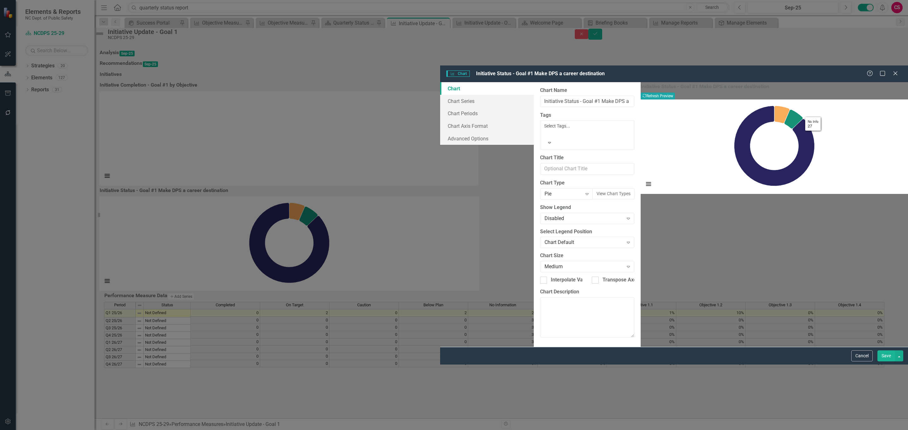
click at [675, 93] on button "Recalculate Refresh Preview" at bounding box center [657, 96] width 34 height 7
click at [603, 188] on button "View Chart Types" at bounding box center [613, 193] width 42 height 11
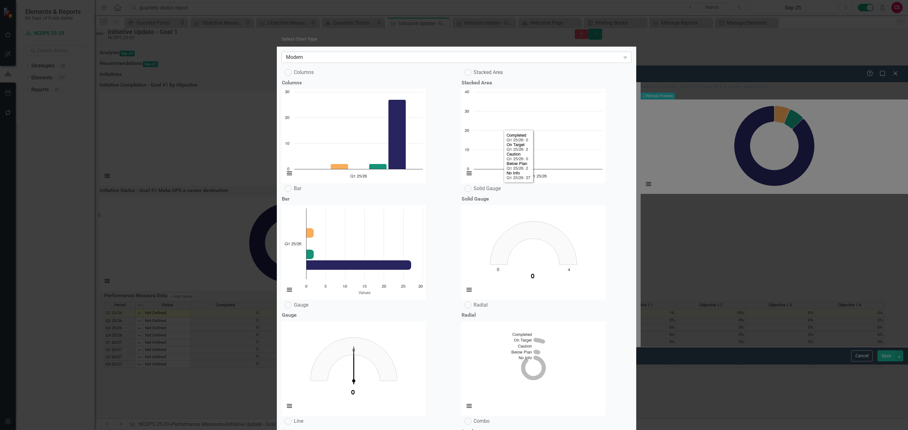
click at [437, 55] on div "Modern" at bounding box center [453, 57] width 334 height 7
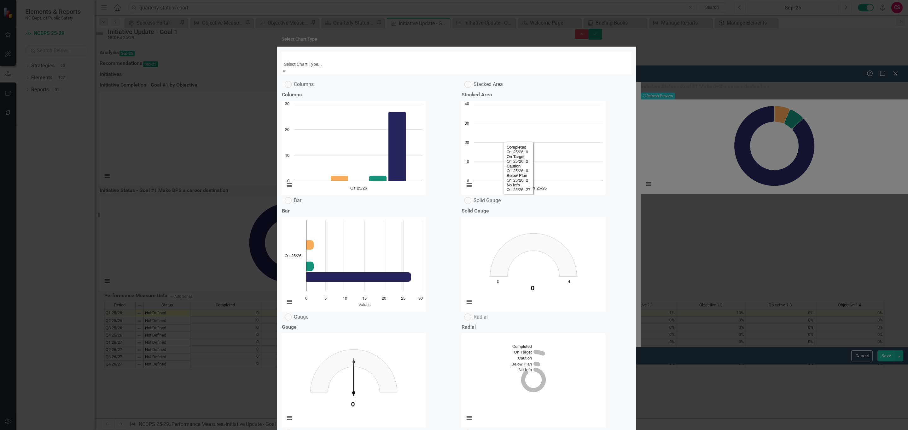
scroll to position [19, 0]
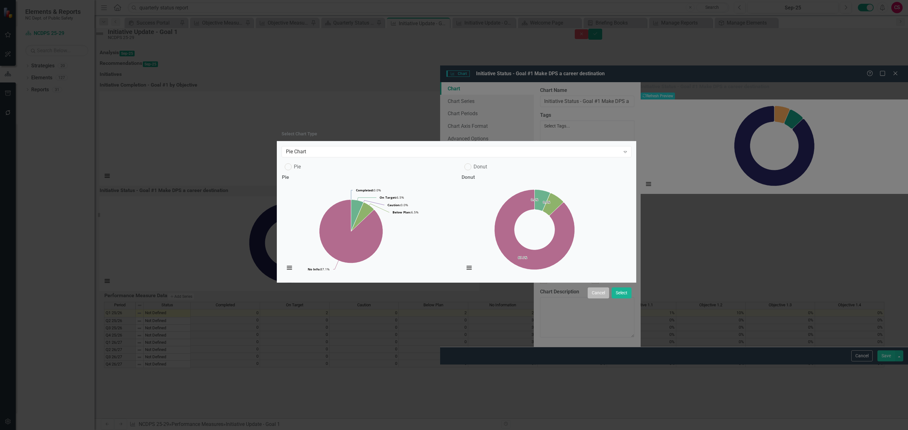
click at [596, 299] on button "Cancel" at bounding box center [597, 293] width 21 height 11
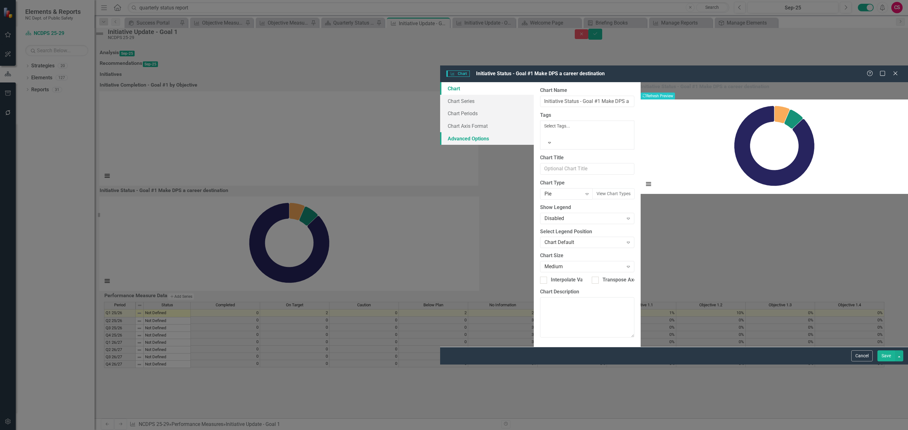
click at [440, 132] on link "Advanced Options" at bounding box center [487, 138] width 94 height 13
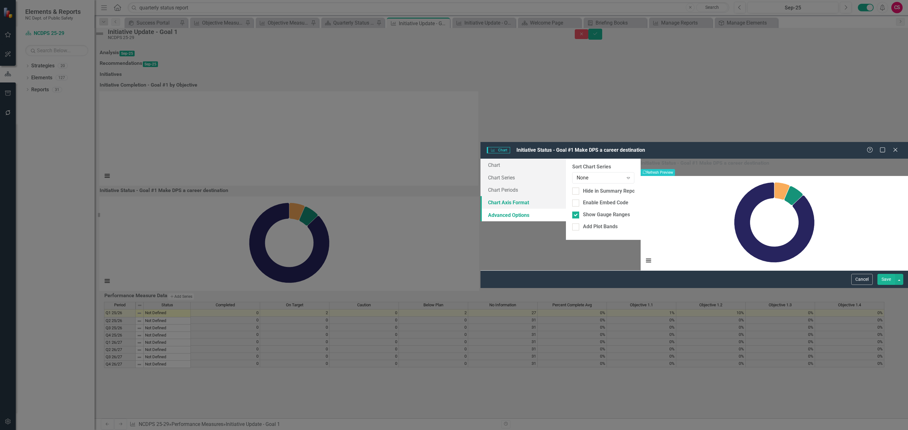
click at [480, 196] on link "Chart Axis Format" at bounding box center [522, 202] width 85 height 13
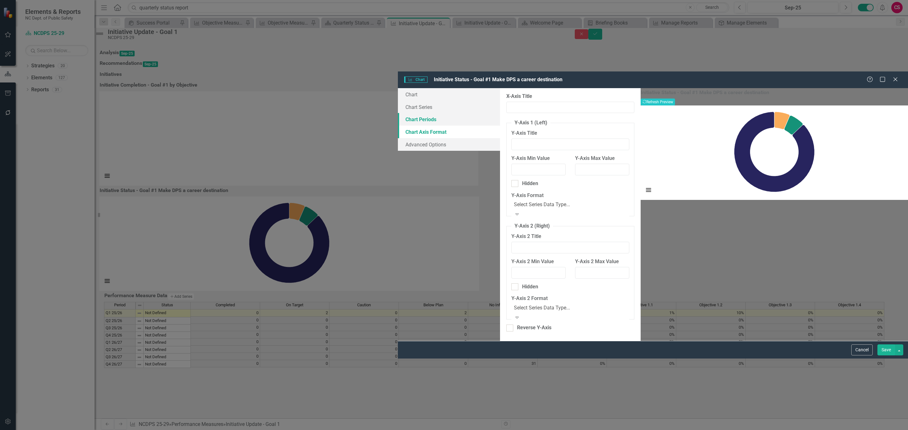
click at [398, 113] on link "Chart Periods" at bounding box center [449, 119] width 102 height 13
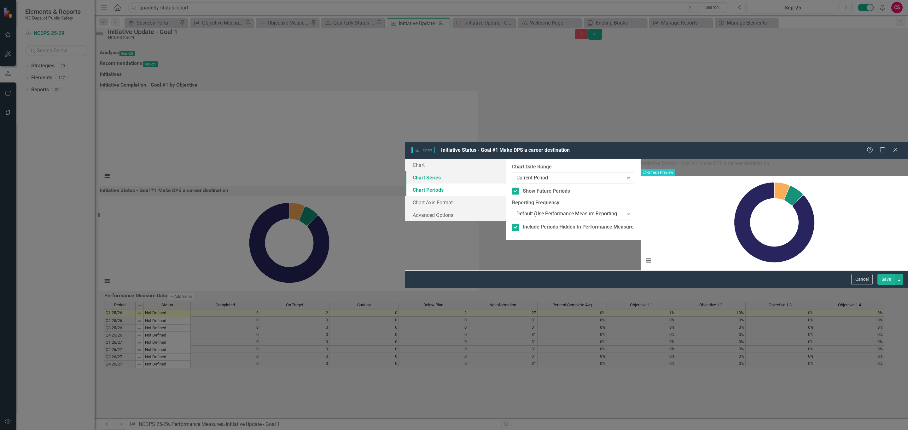
click at [405, 171] on link "Chart Series" at bounding box center [455, 177] width 101 height 13
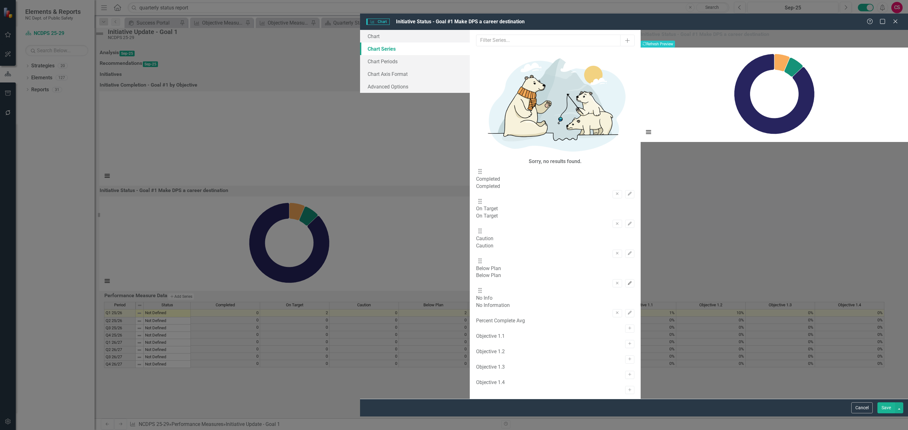
click at [627, 282] on icon "Edit" at bounding box center [629, 284] width 5 height 4
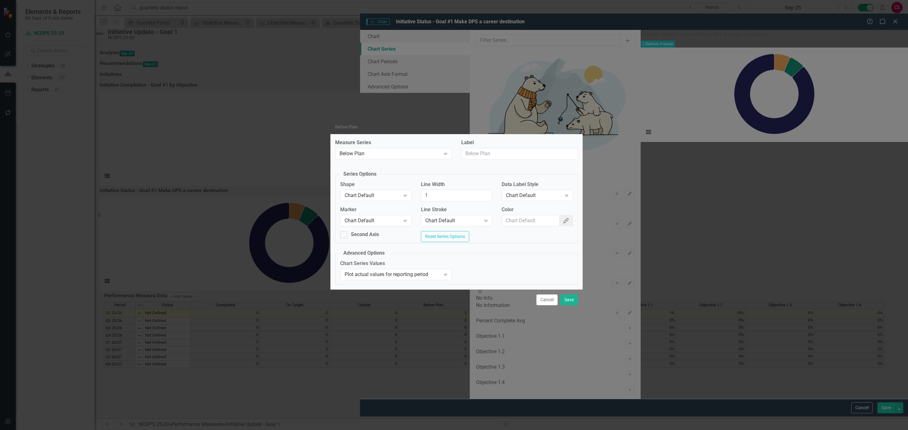
click at [563, 219] on icon "Color Picker" at bounding box center [566, 220] width 6 height 5
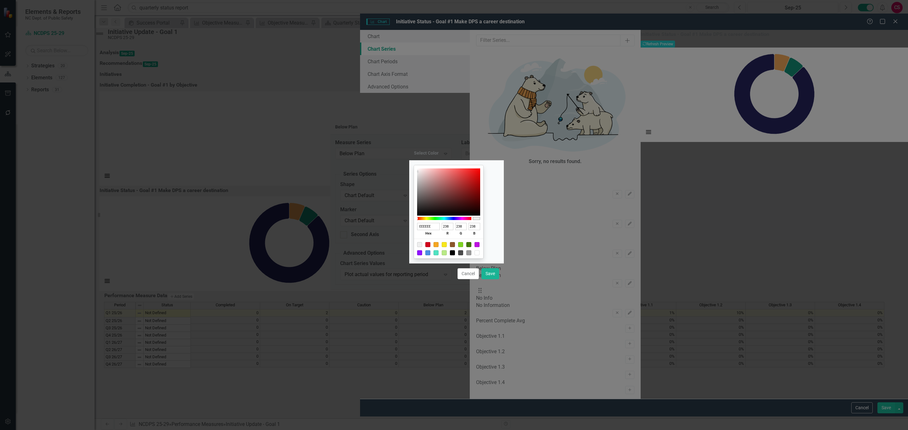
click at [436, 223] on div "EEEEEE hex" at bounding box center [428, 230] width 23 height 14
click at [436, 223] on input "EEEEEE" at bounding box center [428, 226] width 23 height 7
paste input "9D1C0"
type input "9D1C0E"
type input "157"
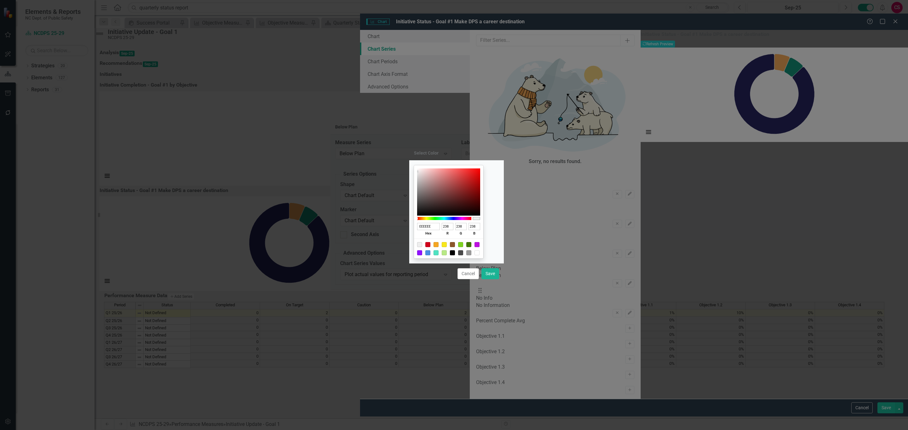
type input "28"
type input "14"
type input "9D1C0E"
click at [492, 276] on button "Save" at bounding box center [490, 273] width 18 height 11
type input "#9d1c0e"
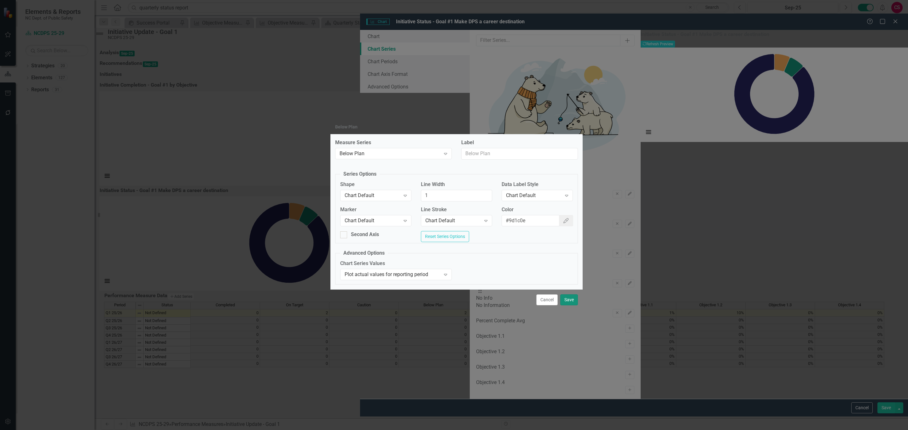
click at [570, 301] on button "Save" at bounding box center [569, 300] width 18 height 11
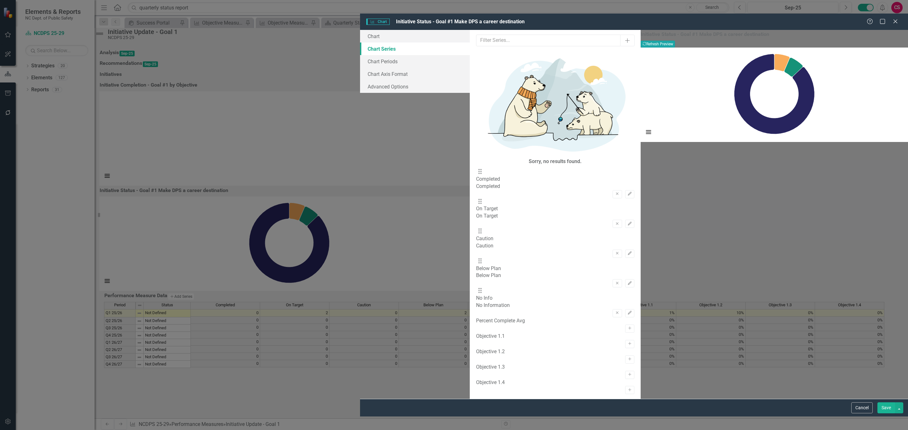
click at [675, 41] on button "Recalculate Refresh Preview" at bounding box center [657, 44] width 34 height 7
click at [627, 252] on icon "Edit" at bounding box center [629, 254] width 5 height 4
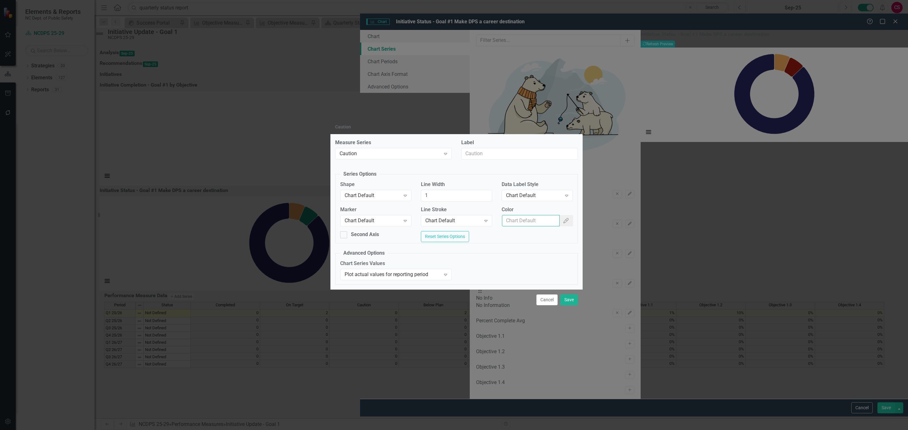
click at [538, 218] on input "Color" at bounding box center [531, 221] width 58 height 12
click at [563, 218] on icon "Color Picker" at bounding box center [566, 220] width 6 height 5
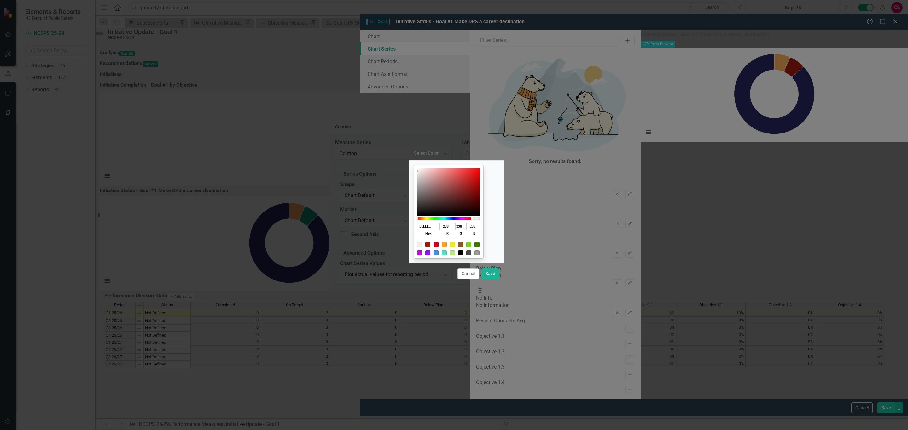
click at [432, 226] on input "EEEEEE" at bounding box center [428, 226] width 23 height 7
paste input "B58900"
type input "B58900"
type input "181"
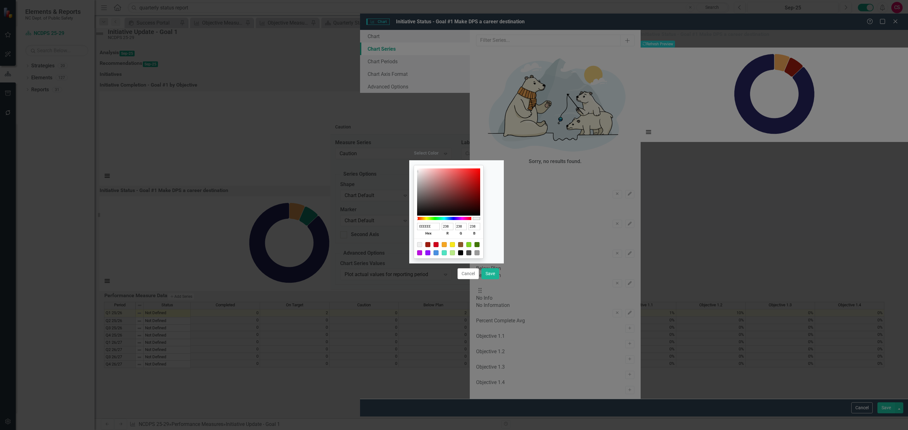
type input "137"
type input "0"
type input "B58900"
click at [492, 276] on button "Save" at bounding box center [490, 273] width 18 height 11
type input "#b58900"
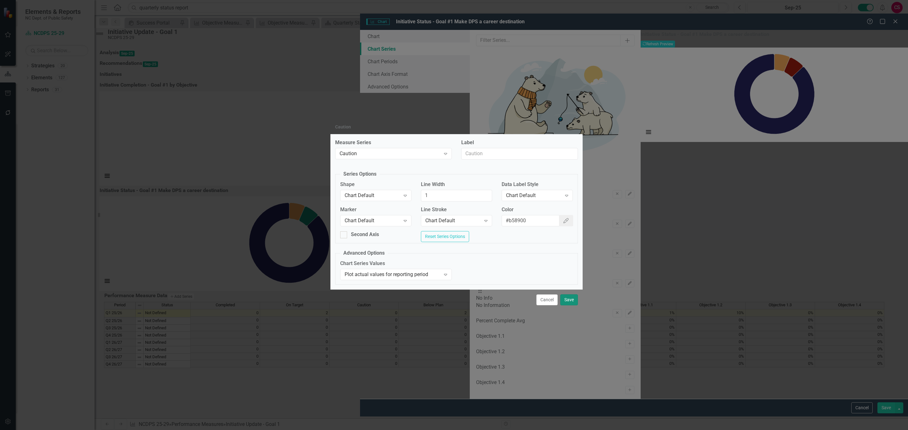
click at [565, 303] on button "Save" at bounding box center [569, 300] width 18 height 11
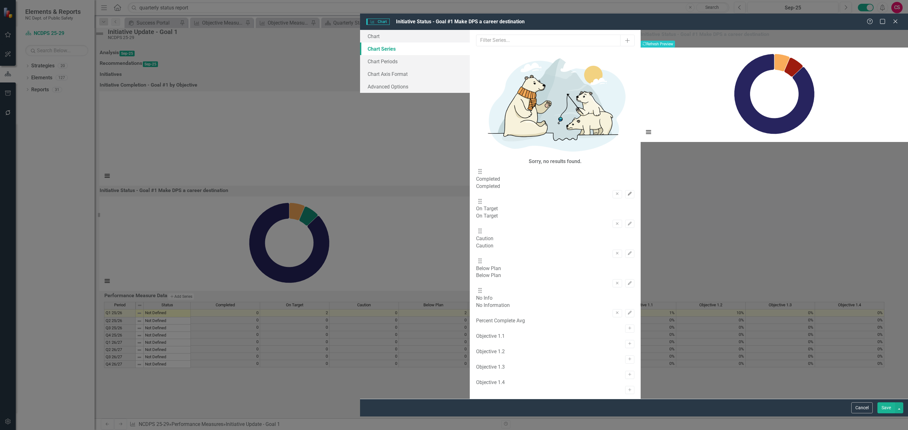
click at [625, 190] on button "Edit" at bounding box center [629, 194] width 9 height 8
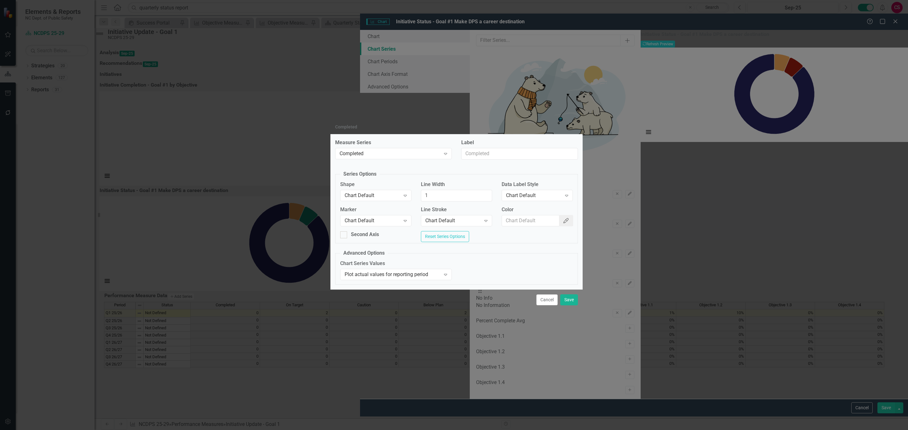
click at [563, 219] on icon "button" at bounding box center [565, 220] width 5 height 5
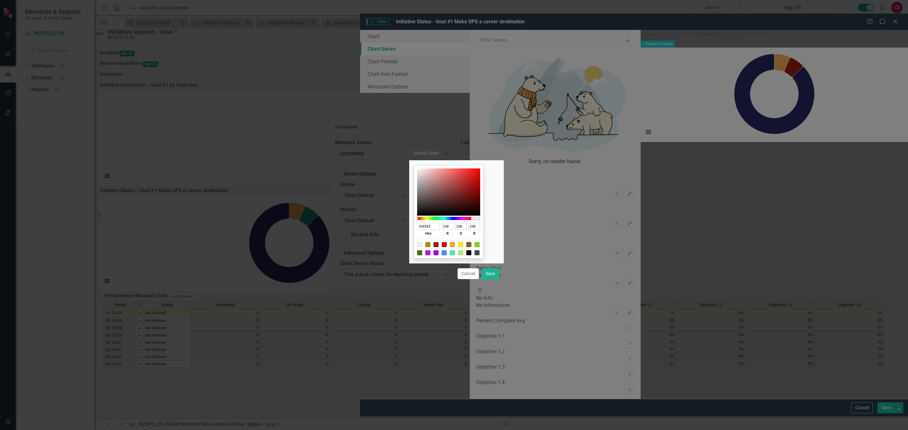
click at [440, 226] on input "EEEEEE" at bounding box center [428, 226] width 23 height 7
paste input "205D20"
type input "205D20"
type input "32"
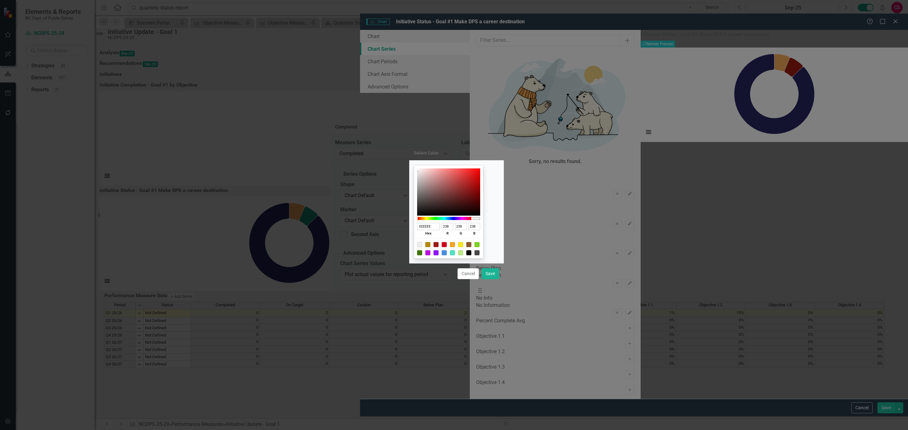
type input "93"
type input "32"
type input "205D20"
click at [493, 273] on button "Save" at bounding box center [490, 273] width 18 height 11
type input "#205d20"
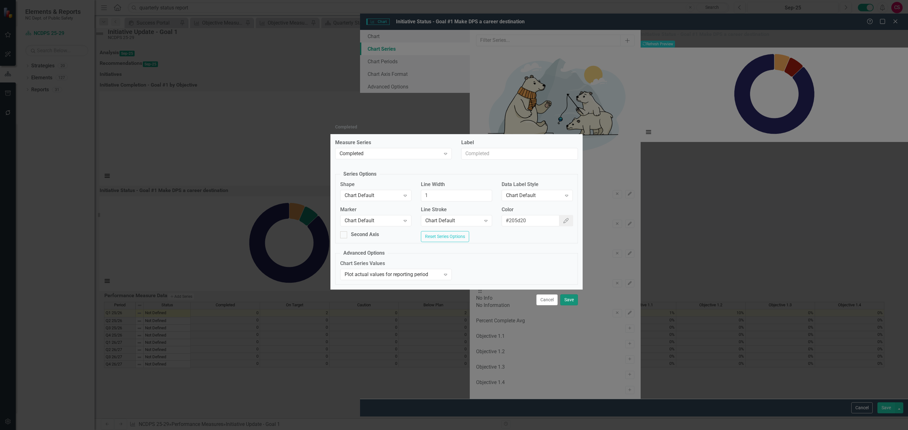
click at [569, 305] on button "Save" at bounding box center [569, 300] width 18 height 11
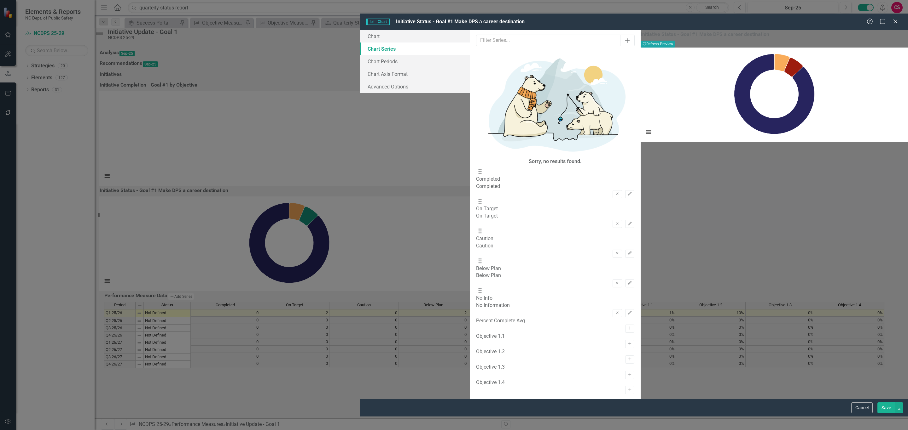
click at [675, 41] on button "Recalculate Refresh Preview" at bounding box center [657, 44] width 34 height 7
click at [627, 311] on icon "Edit" at bounding box center [629, 313] width 5 height 4
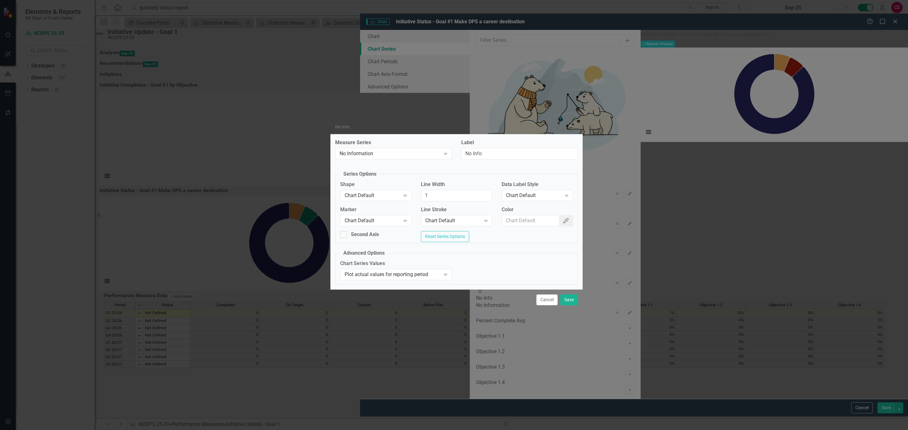
click at [566, 218] on icon "Color Picker" at bounding box center [566, 220] width 6 height 5
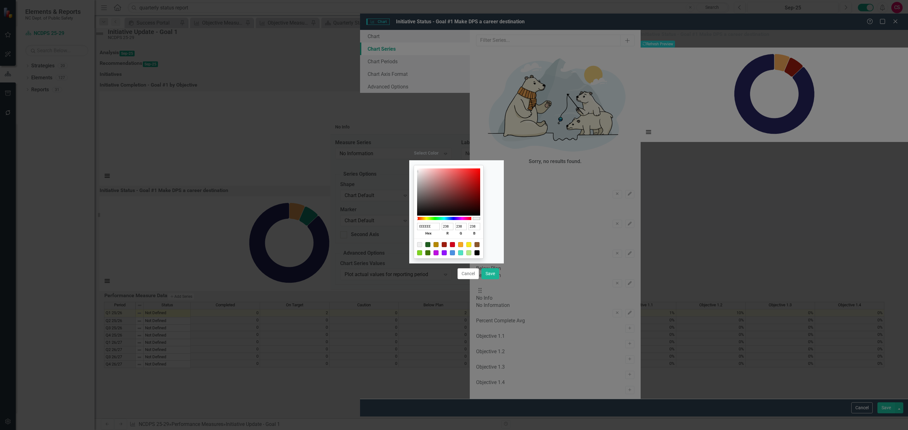
click at [424, 185] on div "EEEEEE hex 238 r 238 g 238 b 100 a" at bounding box center [448, 211] width 69 height 93
type input "A9A7A7"
type input "169"
type input "167"
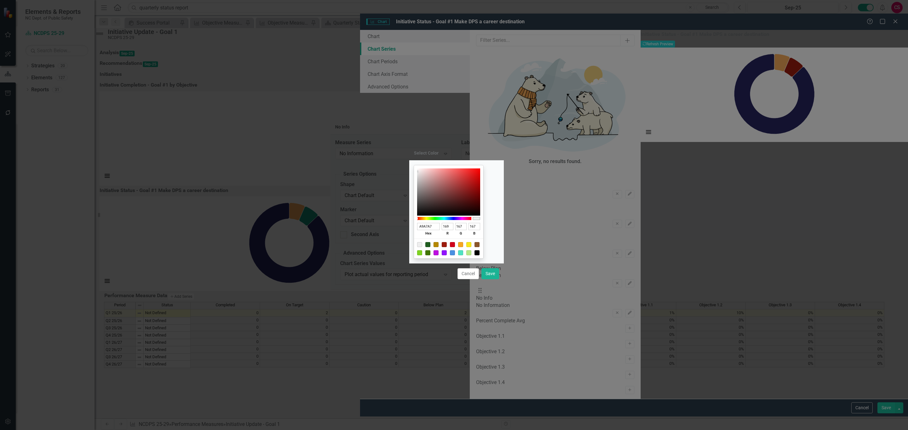
type input "A9A6A6"
type input "166"
click at [426, 185] on div at bounding box center [448, 192] width 63 height 47
type input "A5A2A2"
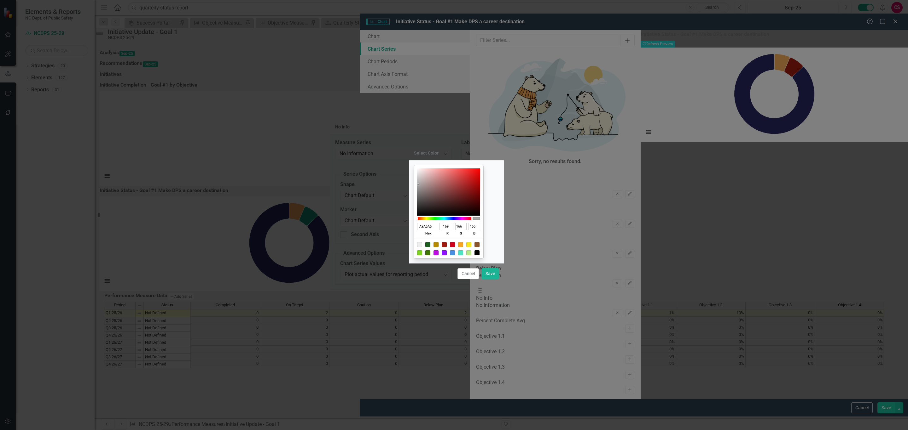
type input "165"
type input "162"
type input "A09D9D"
type input "160"
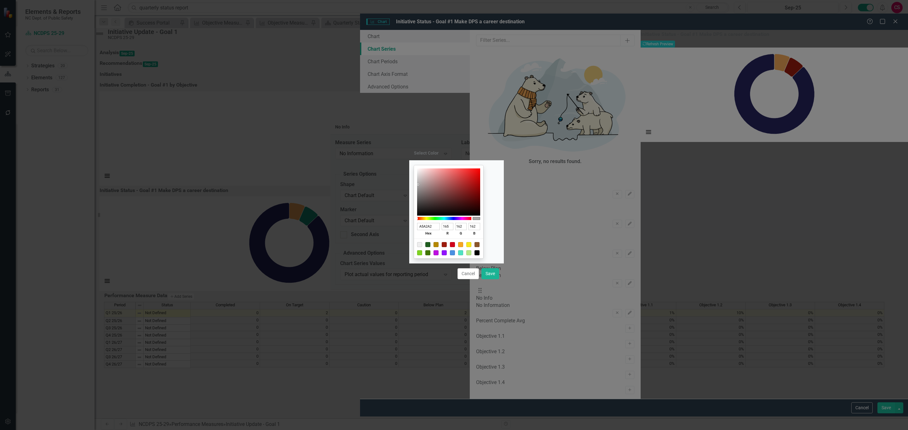
type input "157"
type input "9B9898"
type input "155"
type input "152"
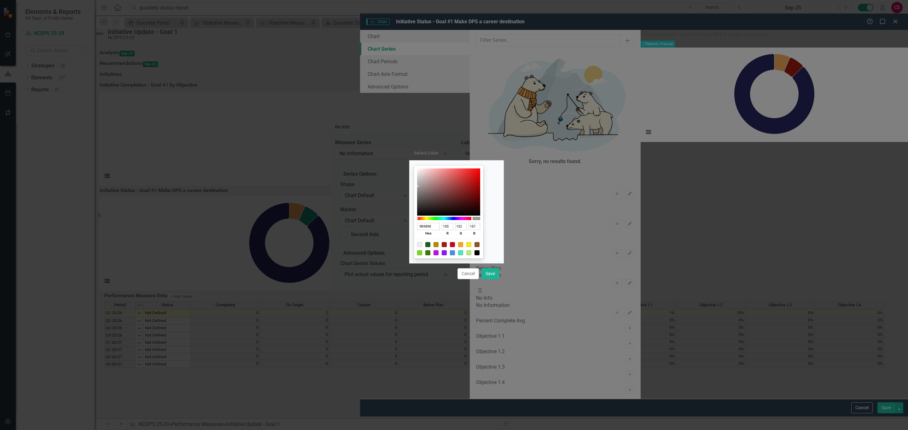
type input "152"
type input "999797"
type input "153"
type input "151"
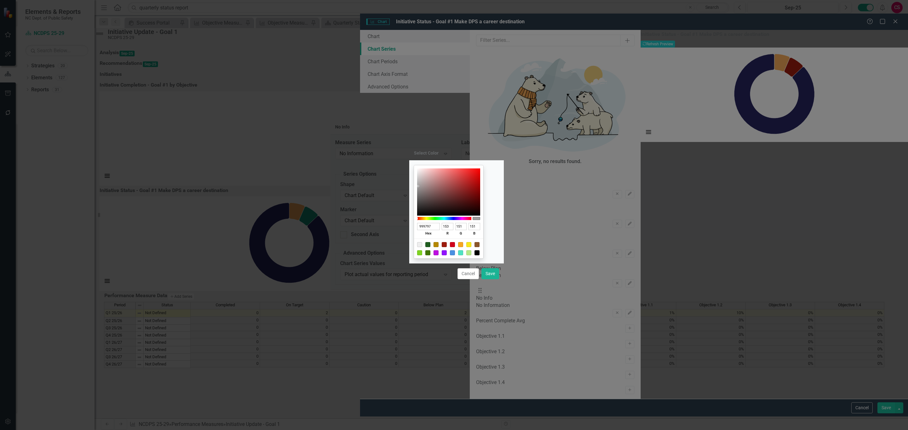
type input "969393"
type input "150"
type input "147"
type input "918E8E"
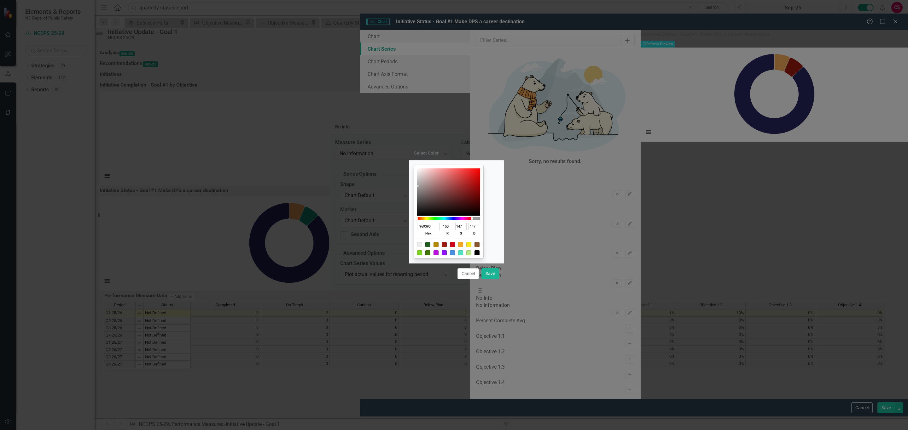
type input "145"
type input "142"
type input "8C8989"
type input "140"
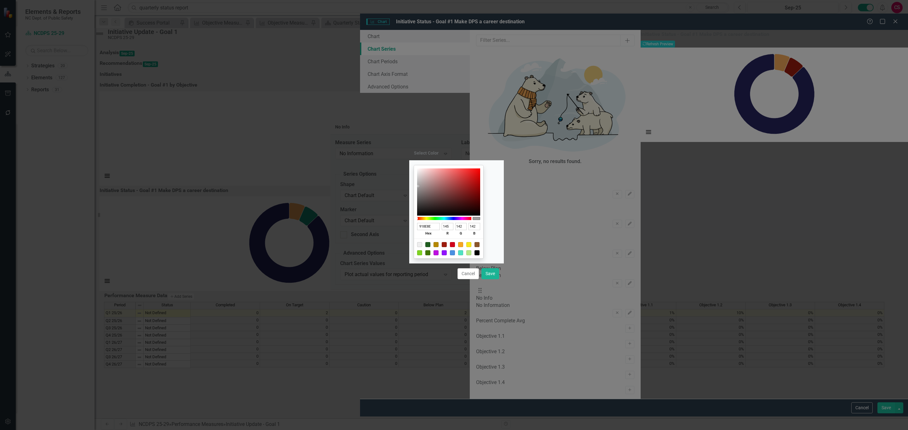
type input "137"
type input "8C8A8A"
type input "138"
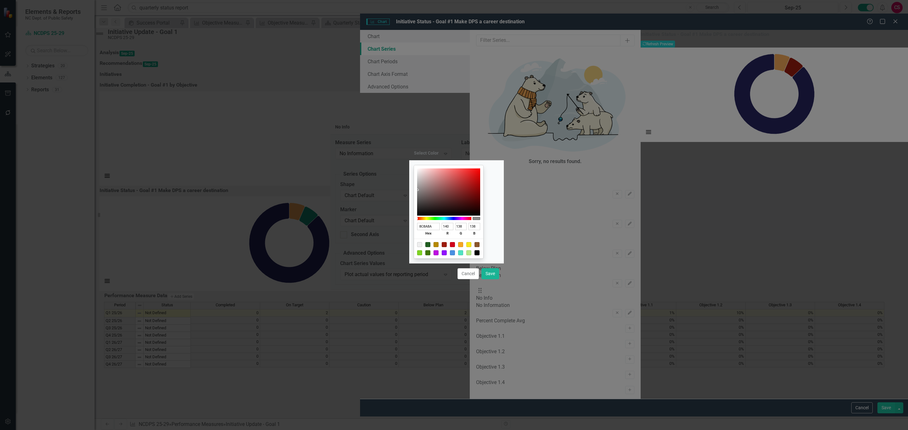
type input "8C8B8B"
type input "139"
type input "8C8C8C"
type input "140"
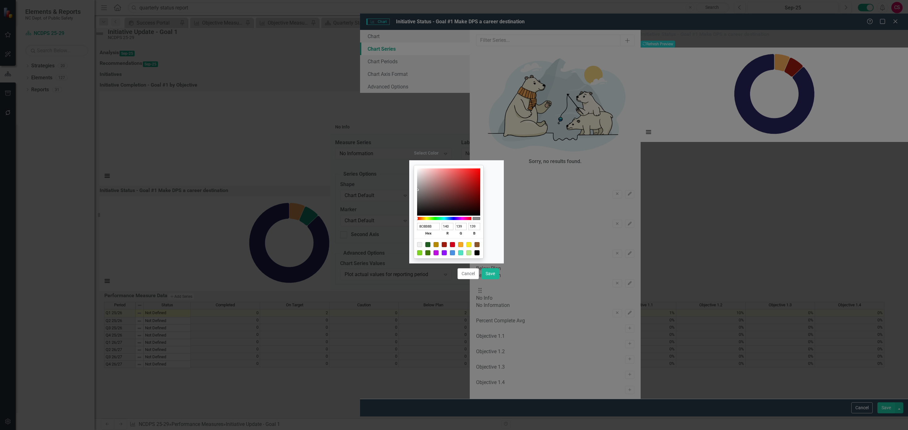
type input "140"
type input "8A8A8A"
type input "138"
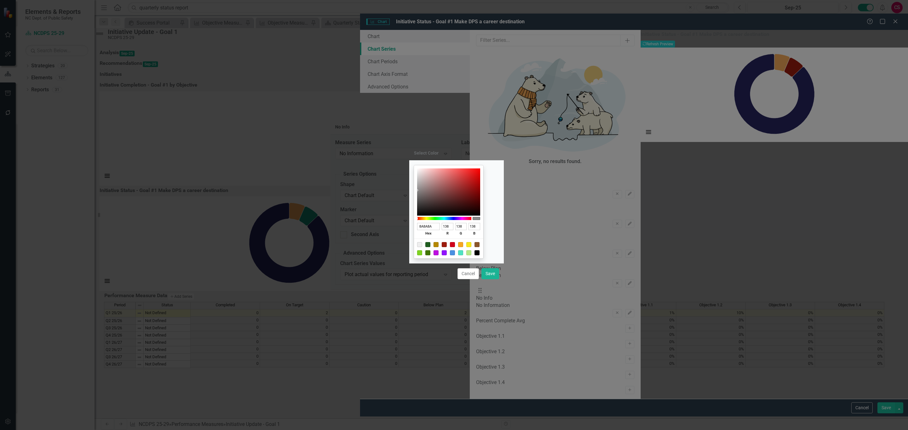
drag, startPoint x: 426, startPoint y: 186, endPoint x: 423, endPoint y: 190, distance: 5.0
click at [423, 190] on div "8A8A8A hex 138 r 138 g 138 b 100 a" at bounding box center [448, 211] width 69 height 93
click at [485, 273] on button "Save" at bounding box center [490, 273] width 18 height 11
type input "#8a8a8a"
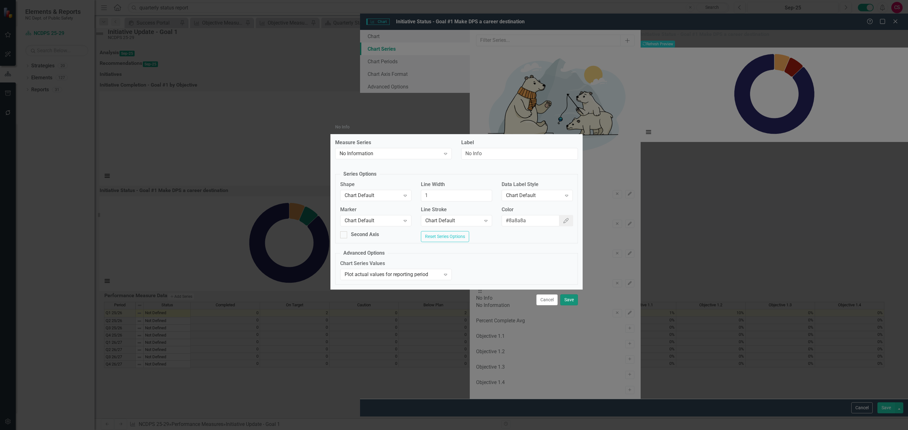
click at [564, 302] on button "Save" at bounding box center [569, 300] width 18 height 11
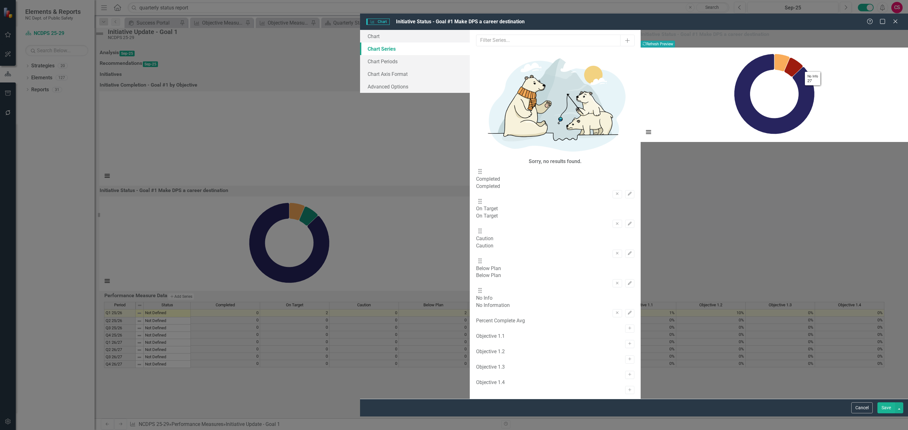
click at [675, 41] on button "Recalculate Refresh Preview" at bounding box center [657, 44] width 34 height 7
click at [627, 222] on icon "Edit" at bounding box center [629, 224] width 5 height 4
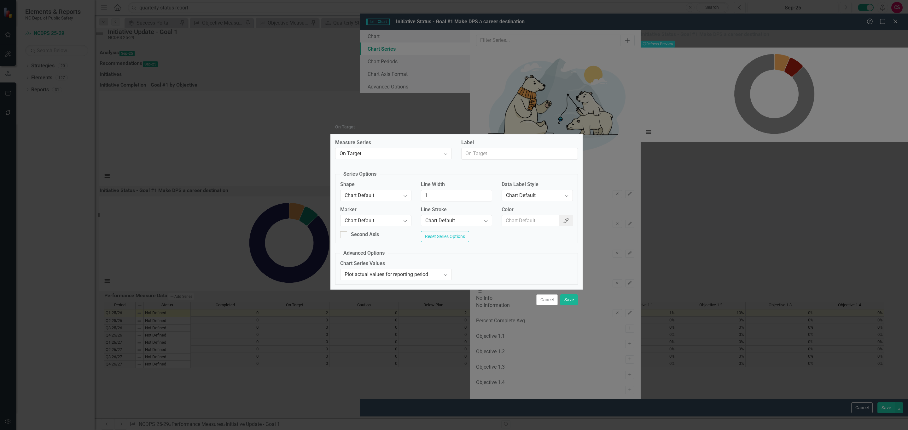
click at [564, 216] on button "Color Picker" at bounding box center [566, 221] width 14 height 12
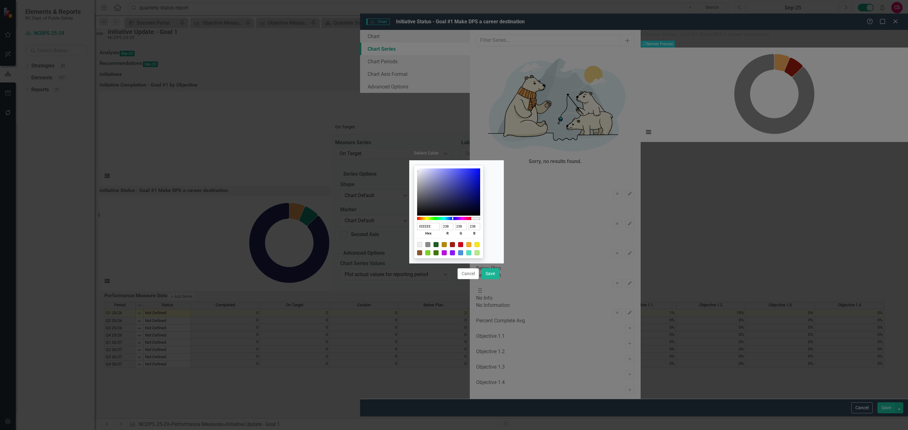
click at [460, 219] on div at bounding box center [444, 218] width 54 height 3
type input "242AA4"
type input "36"
type input "42"
type input "164"
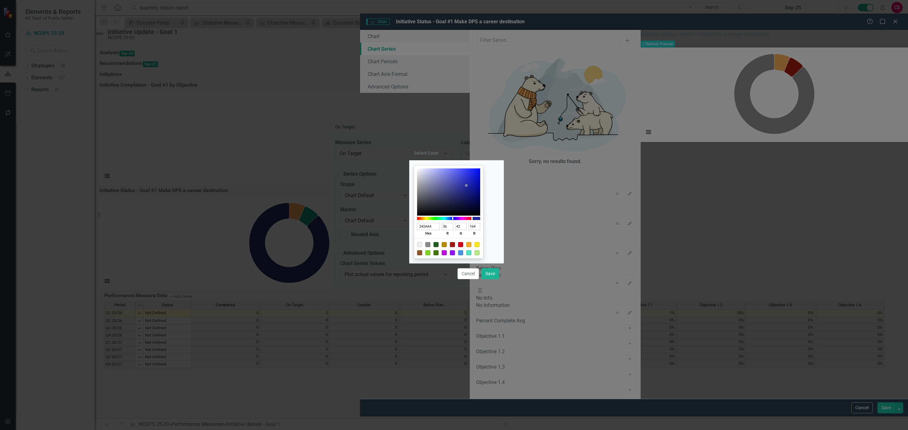
click at [474, 186] on div at bounding box center [448, 192] width 63 height 47
type input "3037C9"
type input "48"
type input "55"
type input "201"
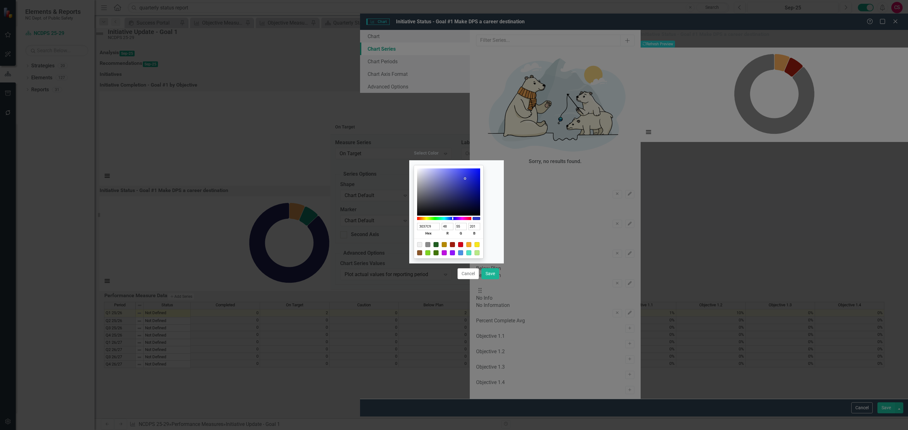
click at [473, 179] on div at bounding box center [448, 192] width 63 height 47
click at [487, 271] on button "Save" at bounding box center [490, 273] width 18 height 11
type input "#3037c9"
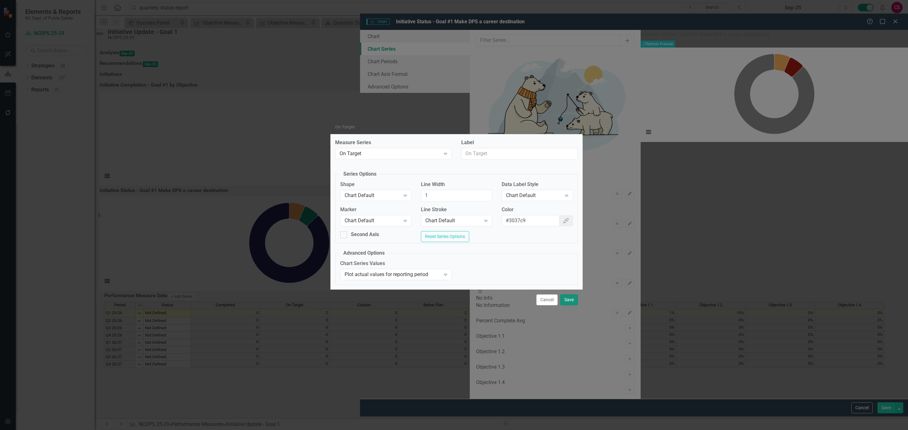
click at [563, 303] on button "Save" at bounding box center [569, 300] width 18 height 11
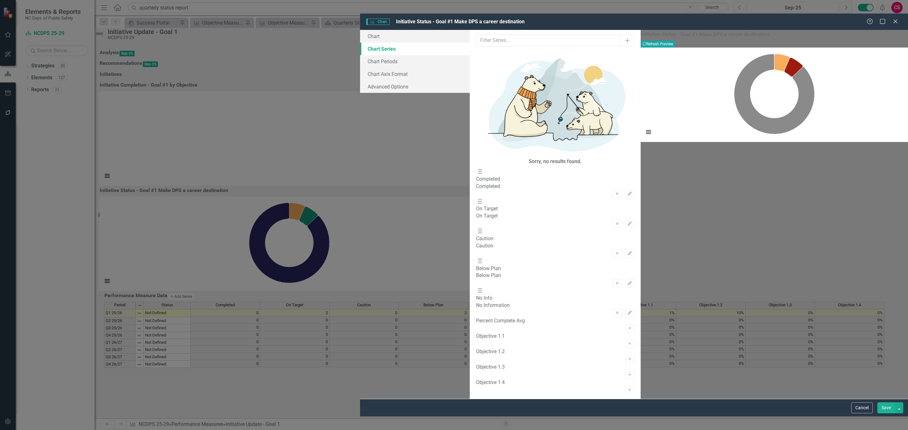
click at [675, 41] on button "Recalculate Refresh Preview" at bounding box center [657, 44] width 34 height 7
click at [883, 414] on button "Save" at bounding box center [886, 408] width 18 height 11
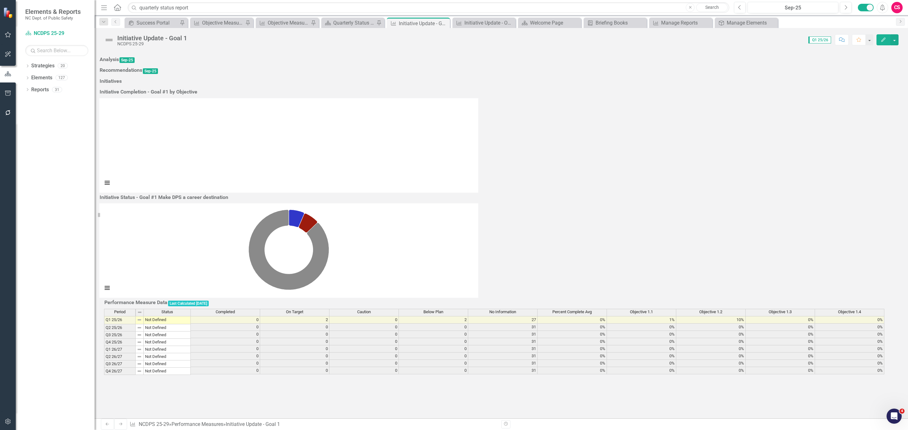
click at [197, 89] on h3 "Initiative Completion - Goal #1 by Objective" at bounding box center [149, 92] width 98 height 6
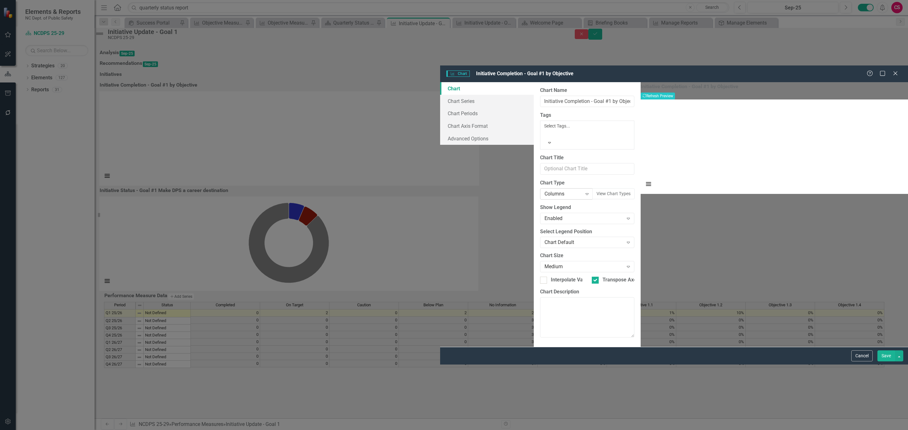
click at [540, 188] on div "Columns Expand" at bounding box center [566, 193] width 53 height 11
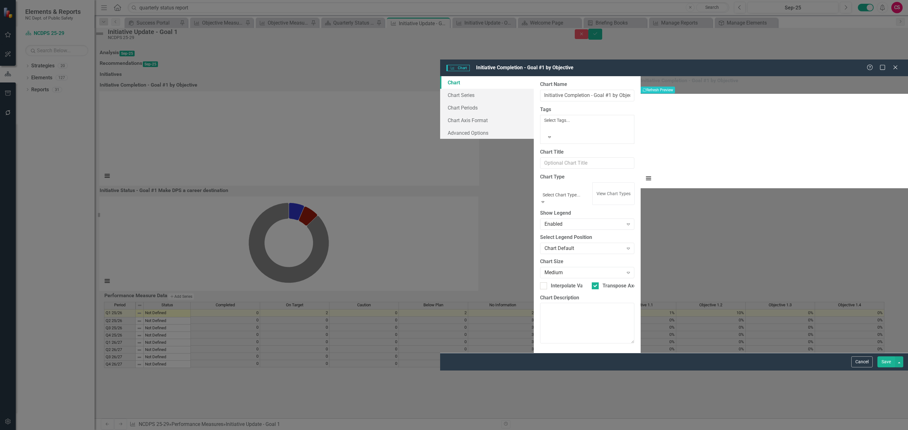
scroll to position [0, 0]
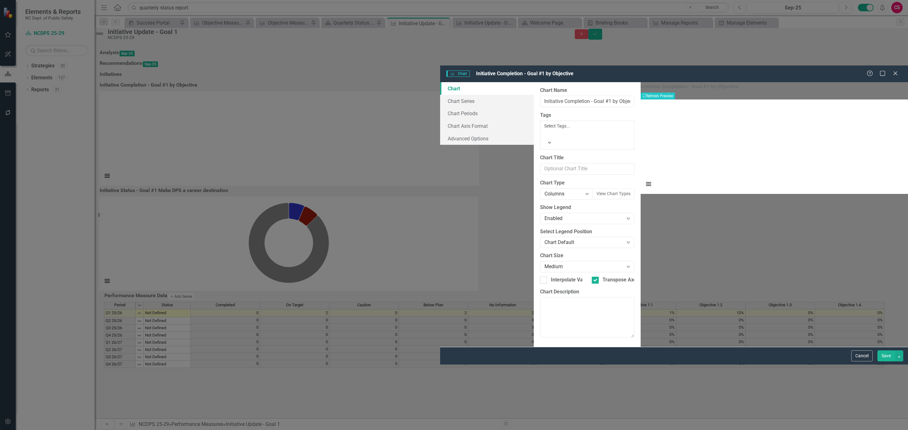
click at [888, 362] on button "Save" at bounding box center [886, 356] width 18 height 11
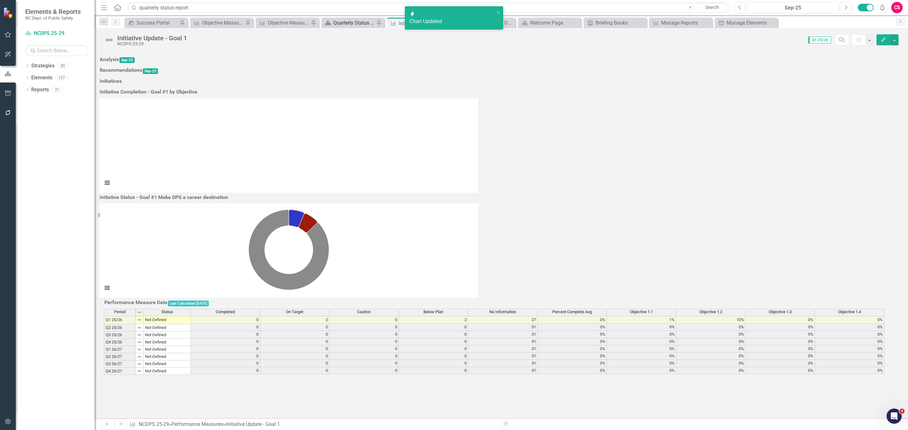
click at [346, 23] on div "Quarterly Status Report" at bounding box center [354, 23] width 42 height 8
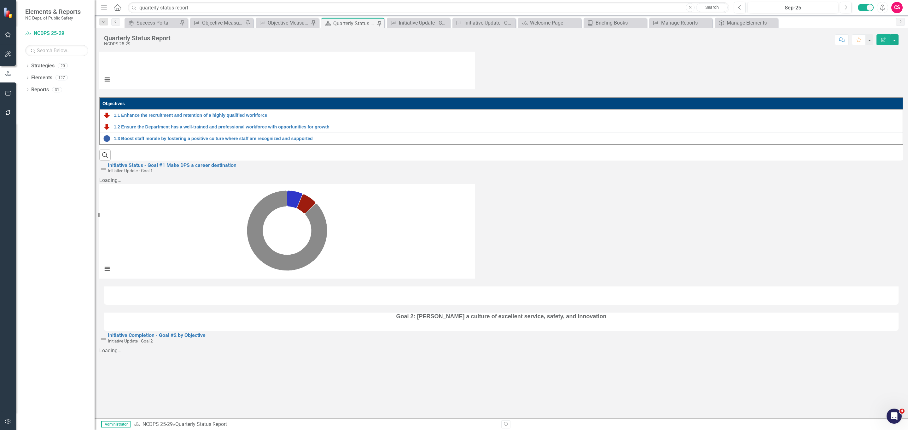
scroll to position [489, 0]
click at [205, 333] on h3 "Initiative Completion - Goal #2 by Objective Initiative Update - Goal 2" at bounding box center [157, 338] width 98 height 11
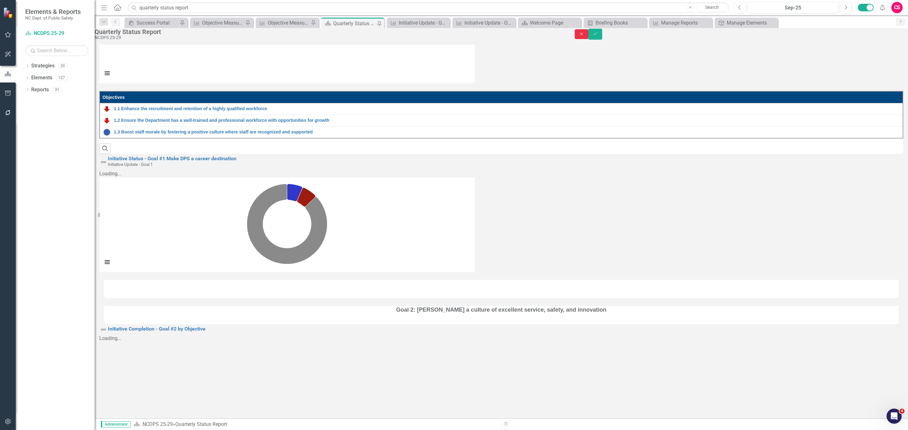
click at [588, 34] on button "Close" at bounding box center [581, 34] width 14 height 10
